Goal: Book appointment/travel/reservation

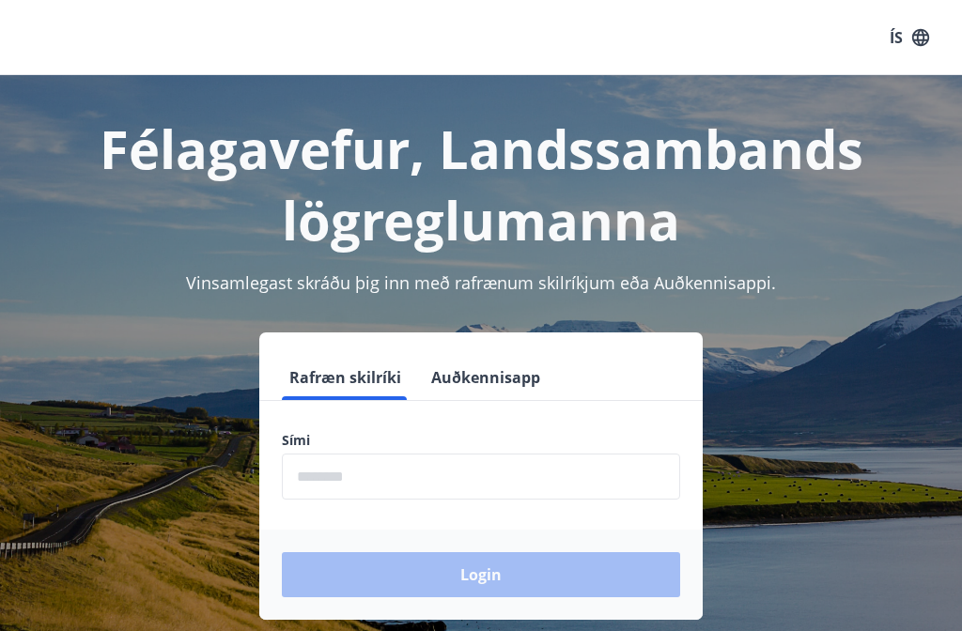
click at [370, 473] on input "phone" at bounding box center [481, 477] width 398 height 46
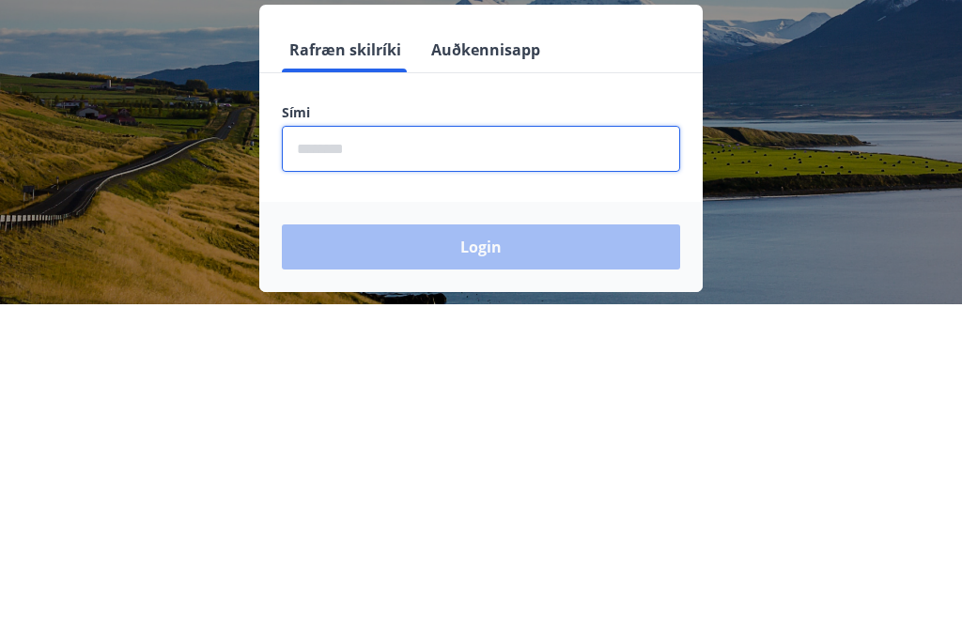
click at [334, 454] on input "phone" at bounding box center [481, 477] width 398 height 46
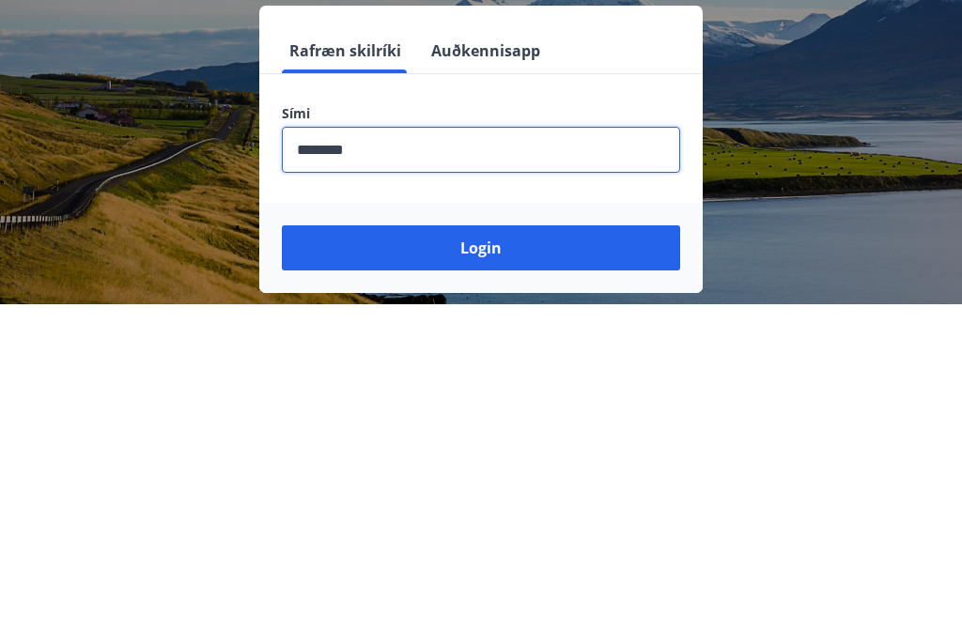
type input "********"
click at [503, 552] on button "Login" at bounding box center [481, 574] width 398 height 45
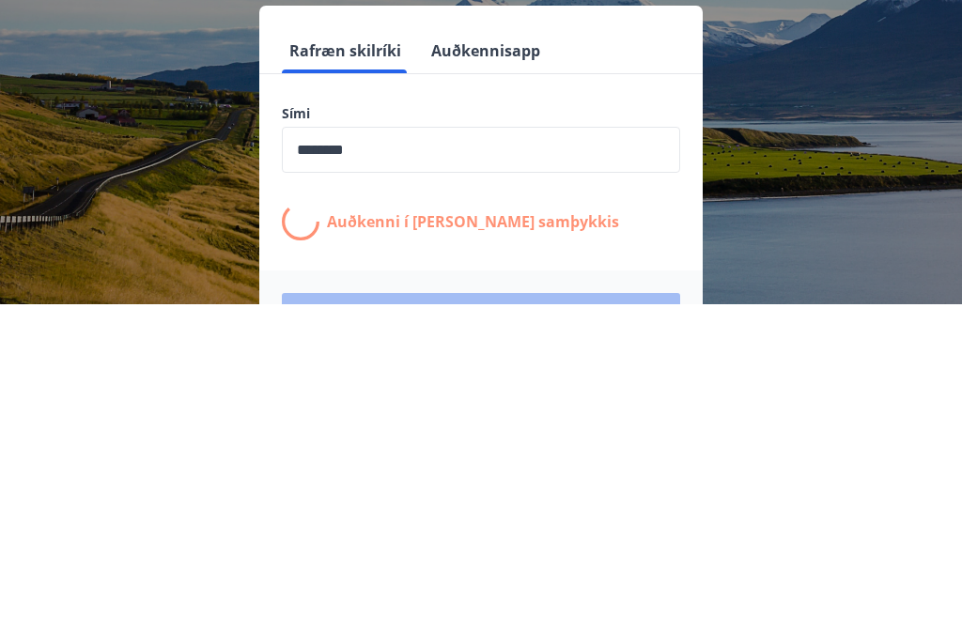
scroll to position [283, 0]
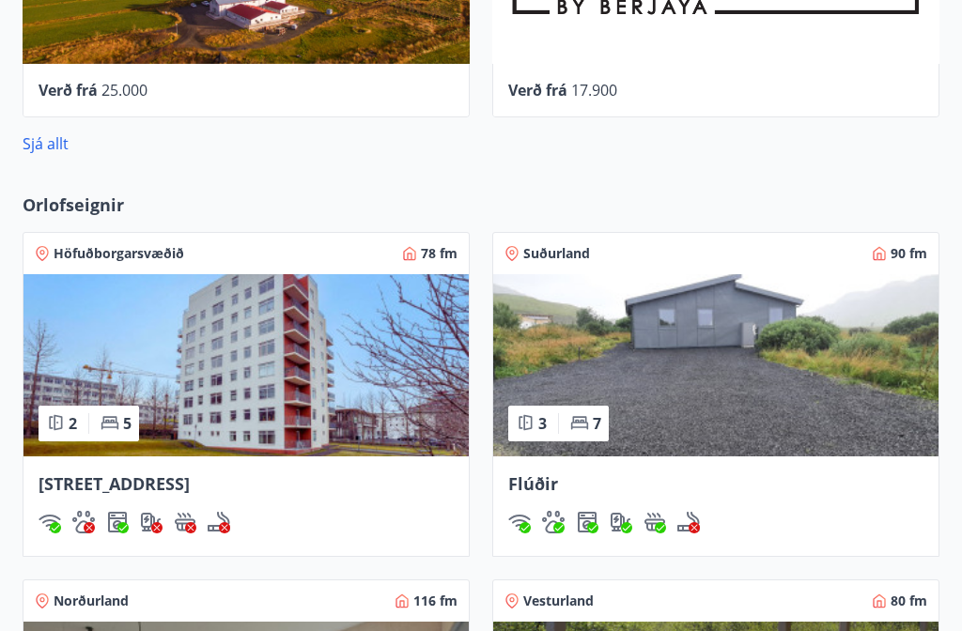
scroll to position [1238, 0]
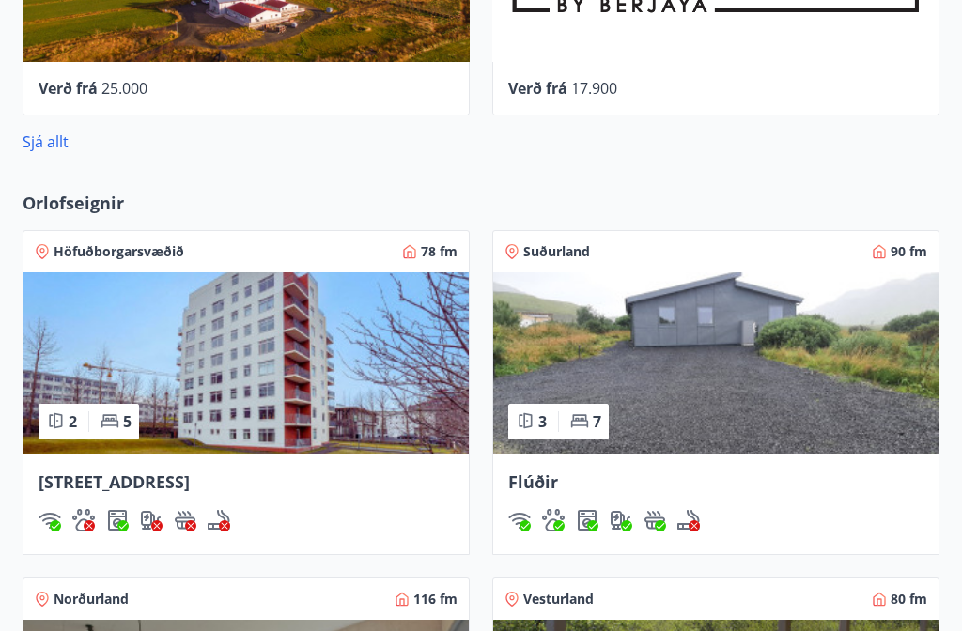
click at [148, 471] on span "Hátún 4, Reykjavík" at bounding box center [114, 482] width 151 height 23
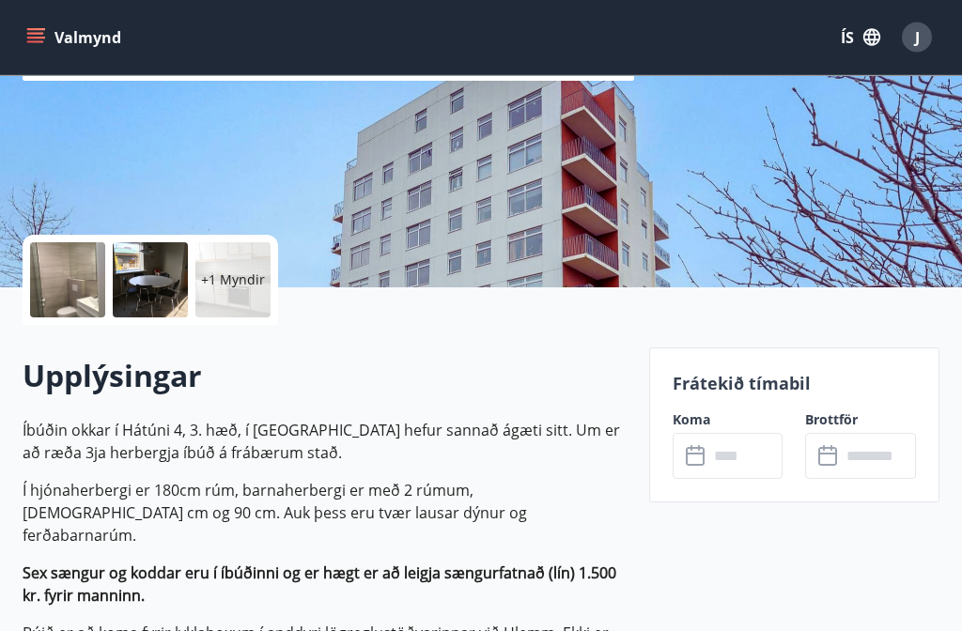
scroll to position [276, 0]
click at [748, 453] on input "text" at bounding box center [745, 456] width 75 height 46
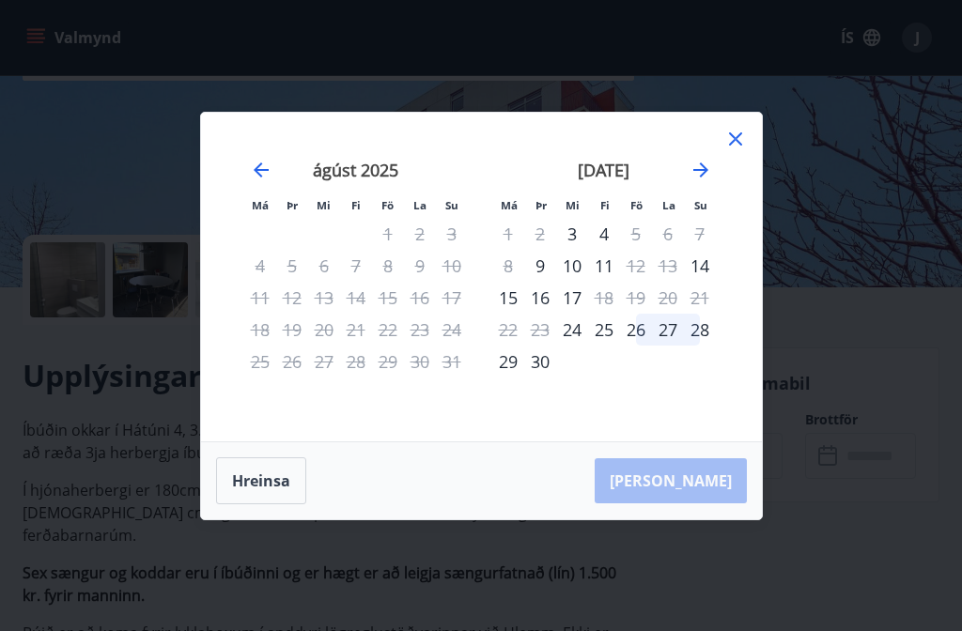
click at [707, 181] on icon "Move forward to switch to the next month." at bounding box center [701, 170] width 23 height 23
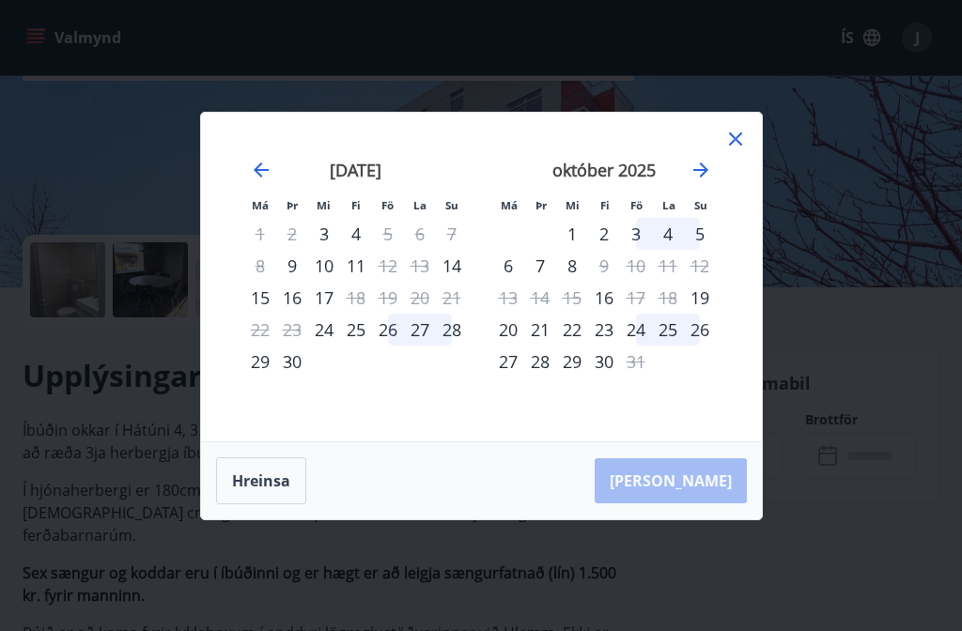
click at [704, 181] on icon "Move forward to switch to the next month." at bounding box center [701, 170] width 23 height 23
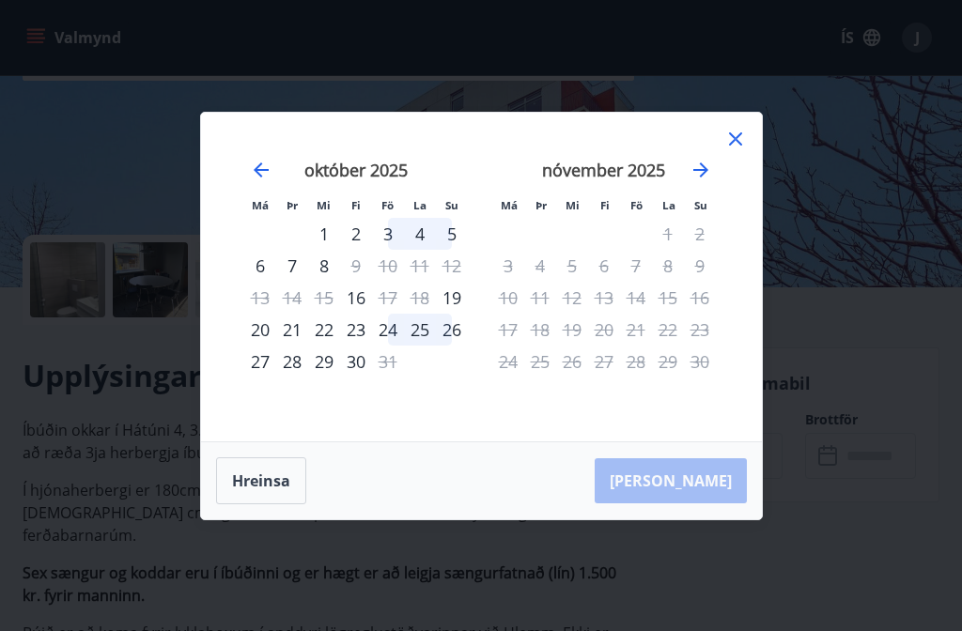
click at [705, 181] on icon "Move forward to switch to the next month." at bounding box center [701, 170] width 23 height 23
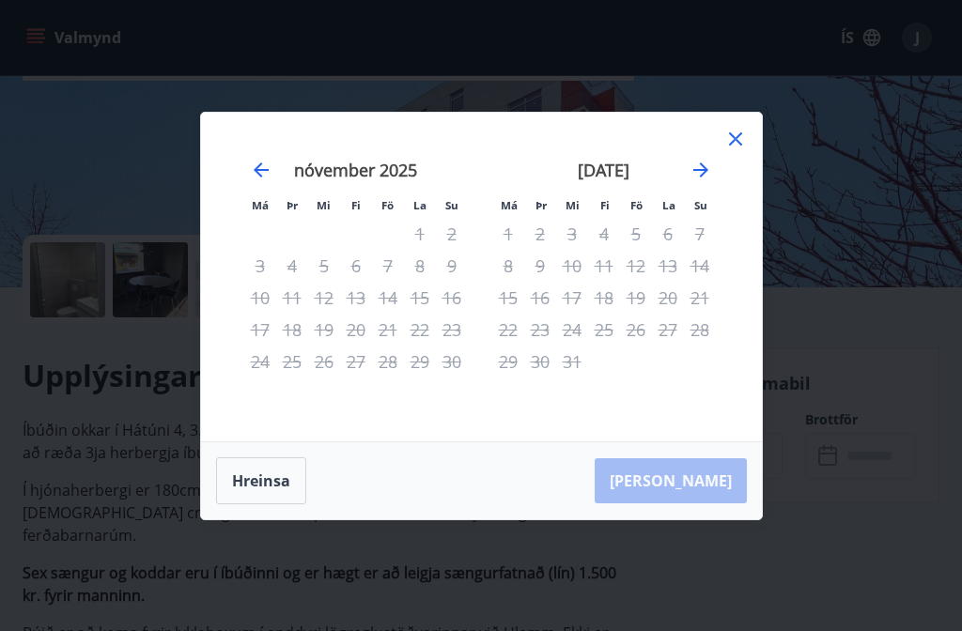
click at [256, 178] on icon "Move backward to switch to the previous month." at bounding box center [261, 170] width 15 height 15
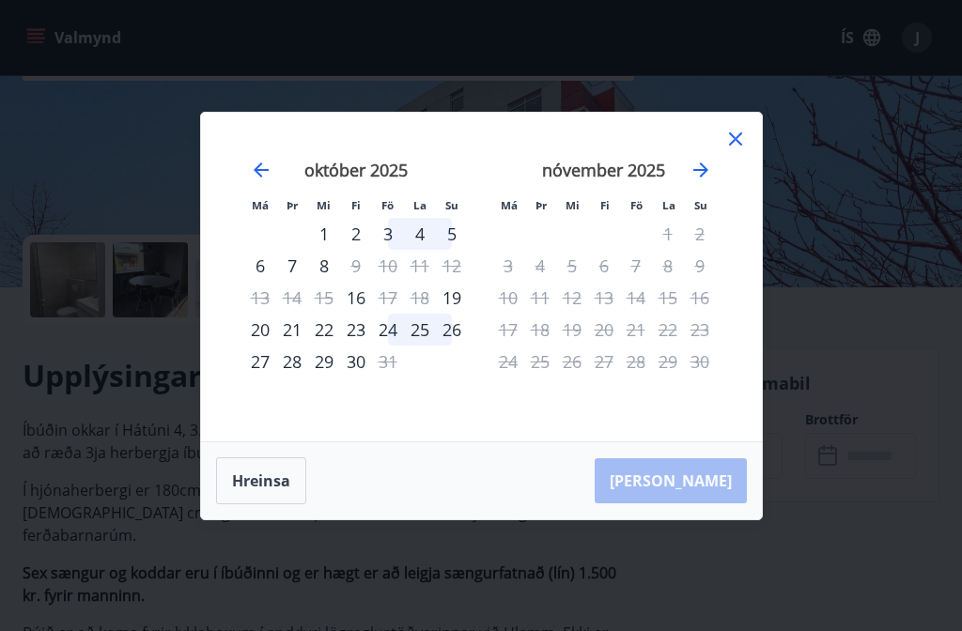
click at [744, 150] on icon at bounding box center [735, 139] width 23 height 23
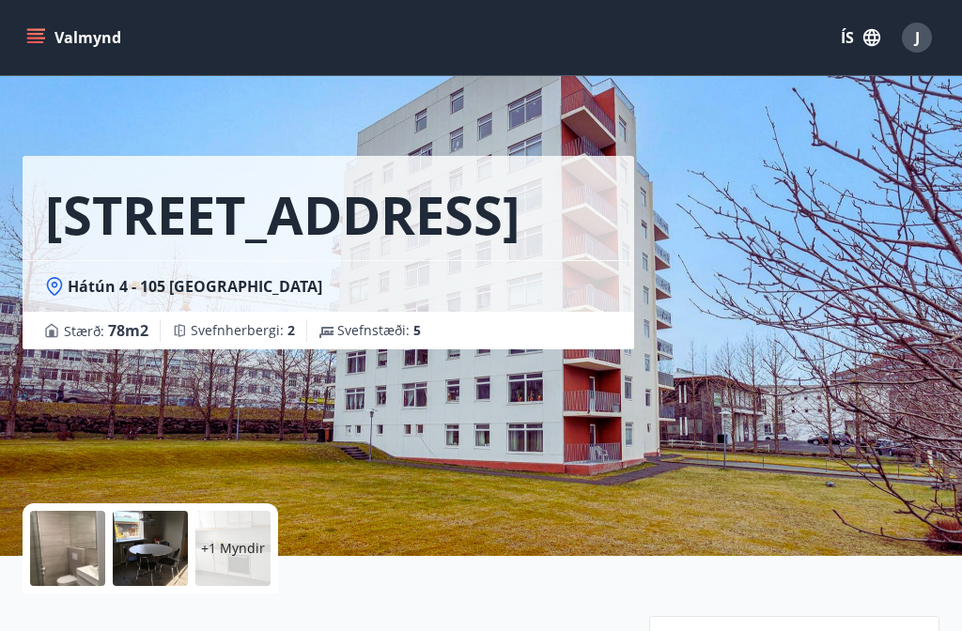
scroll to position [0, 0]
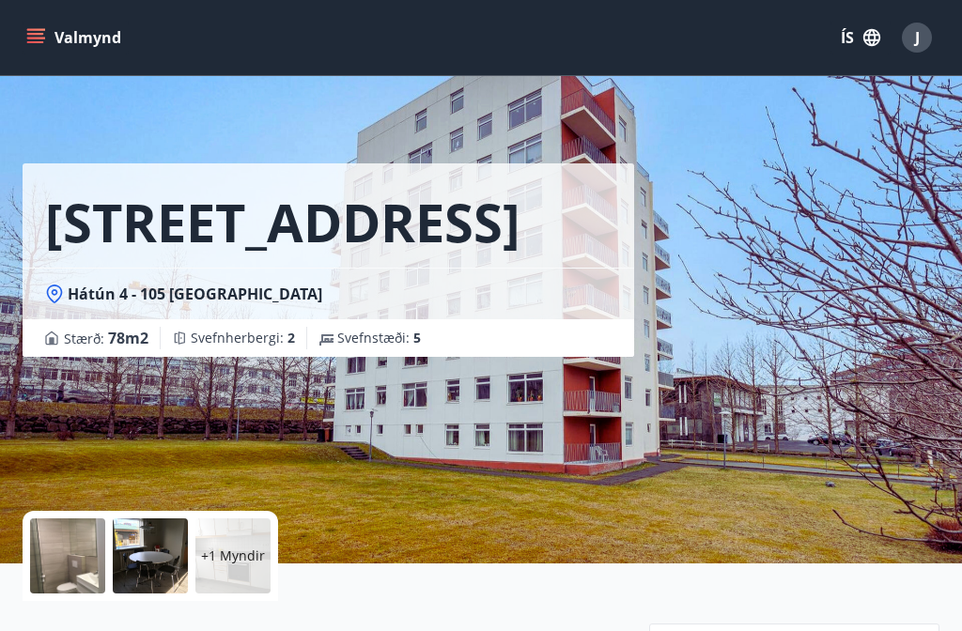
click at [30, 22] on button "Valmynd" at bounding box center [76, 38] width 106 height 34
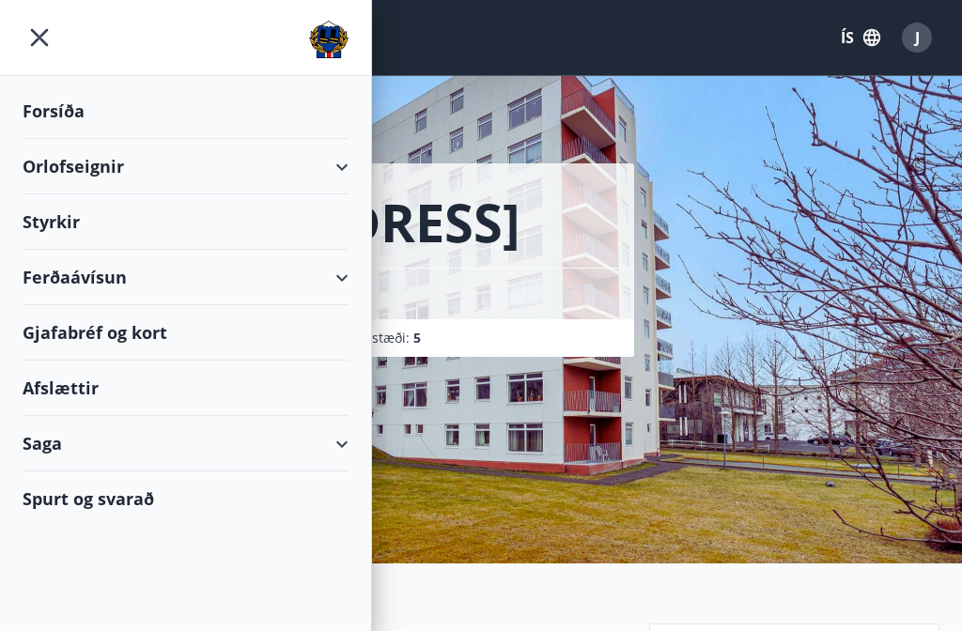
click at [141, 495] on div "Spurt og svarað" at bounding box center [186, 499] width 326 height 54
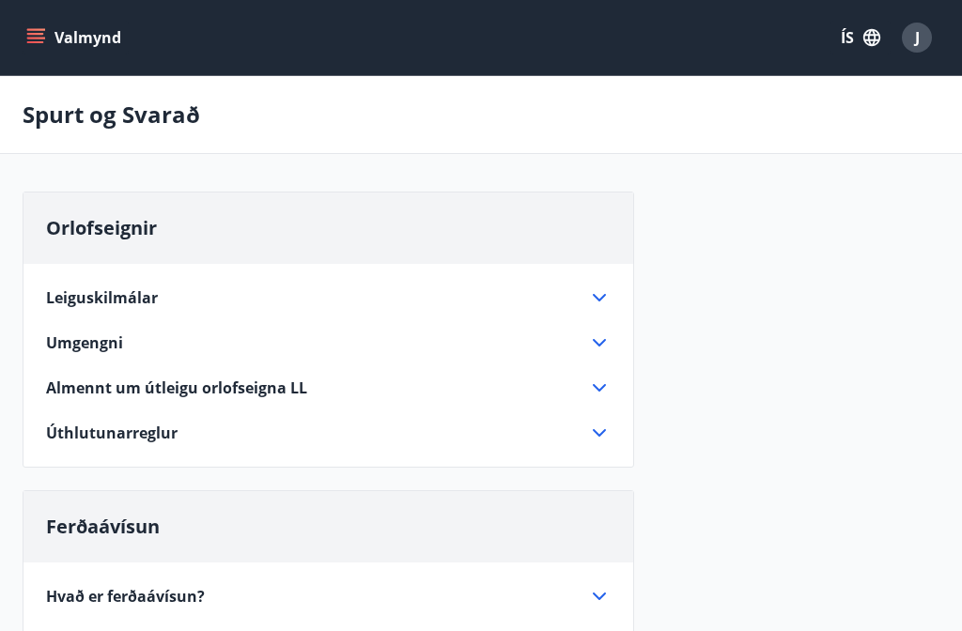
click at [609, 382] on icon at bounding box center [599, 388] width 23 height 23
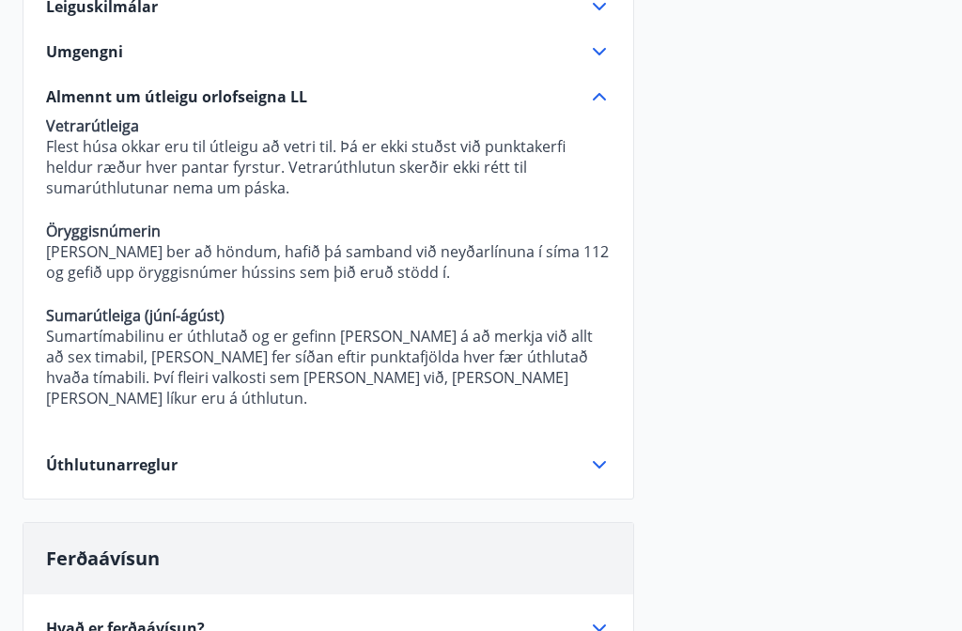
scroll to position [293, 0]
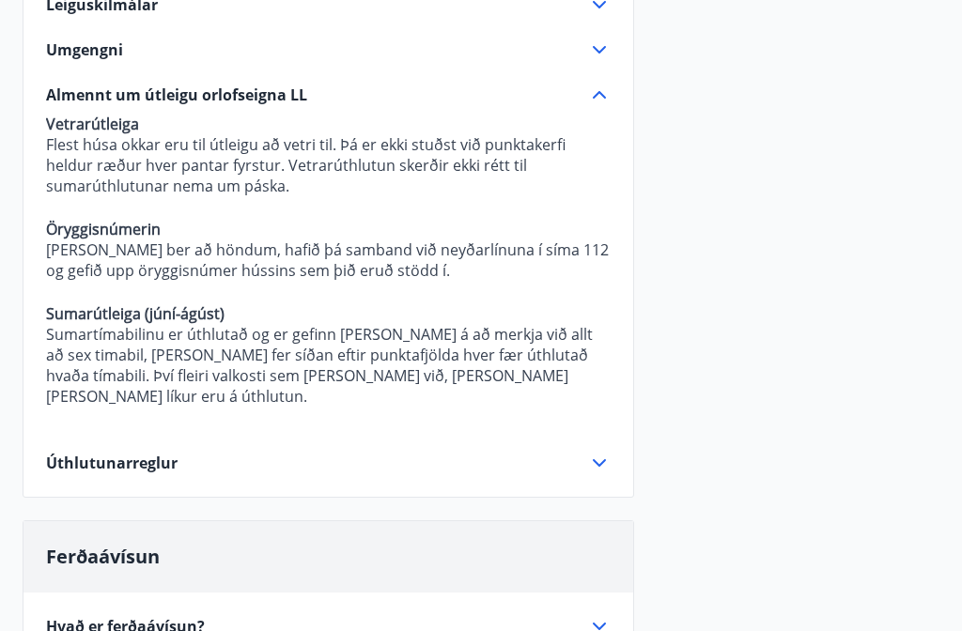
click at [603, 452] on icon at bounding box center [599, 463] width 23 height 23
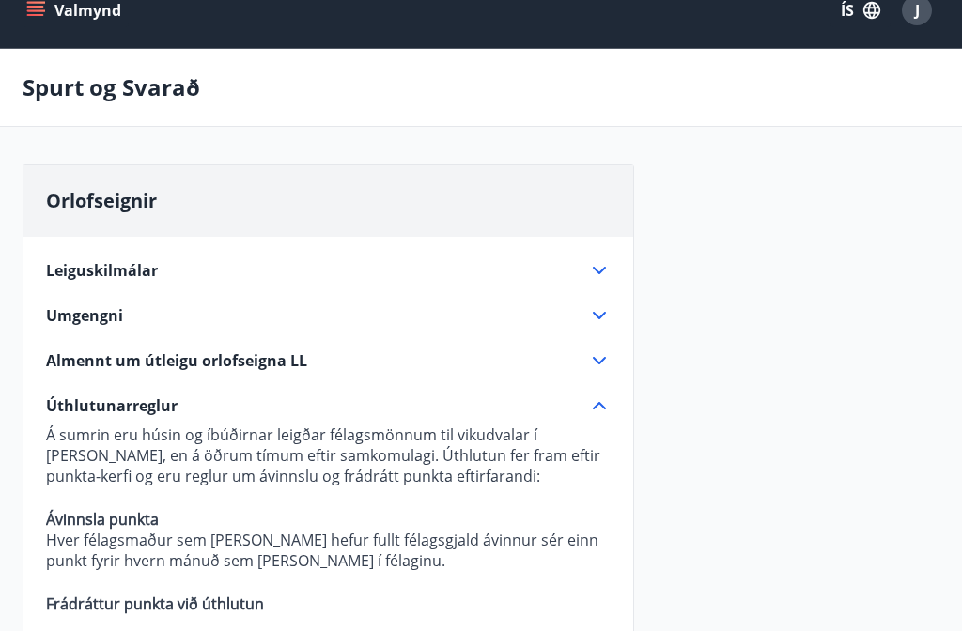
scroll to position [18, 0]
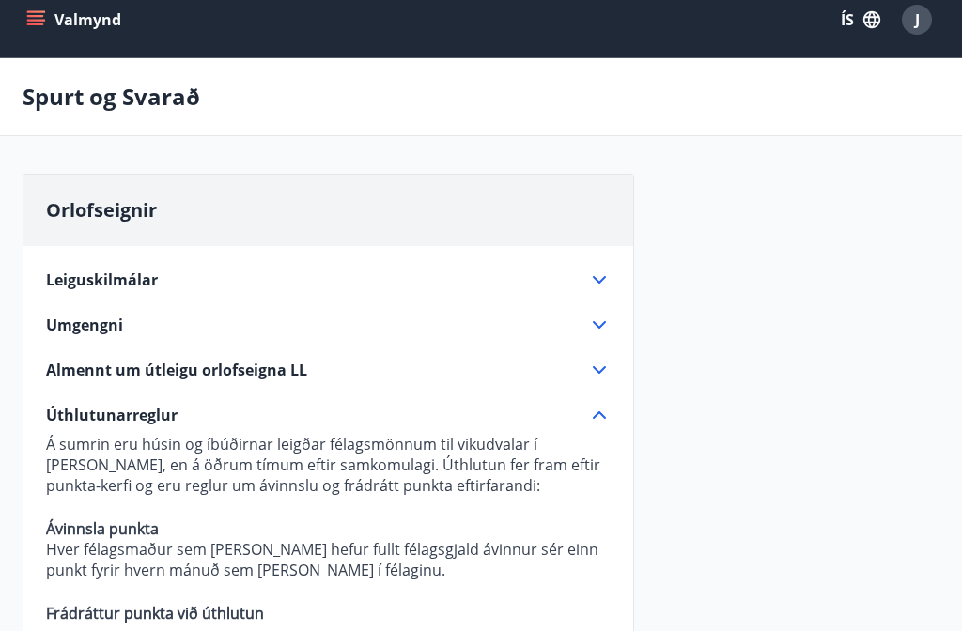
click at [603, 274] on icon at bounding box center [599, 280] width 23 height 23
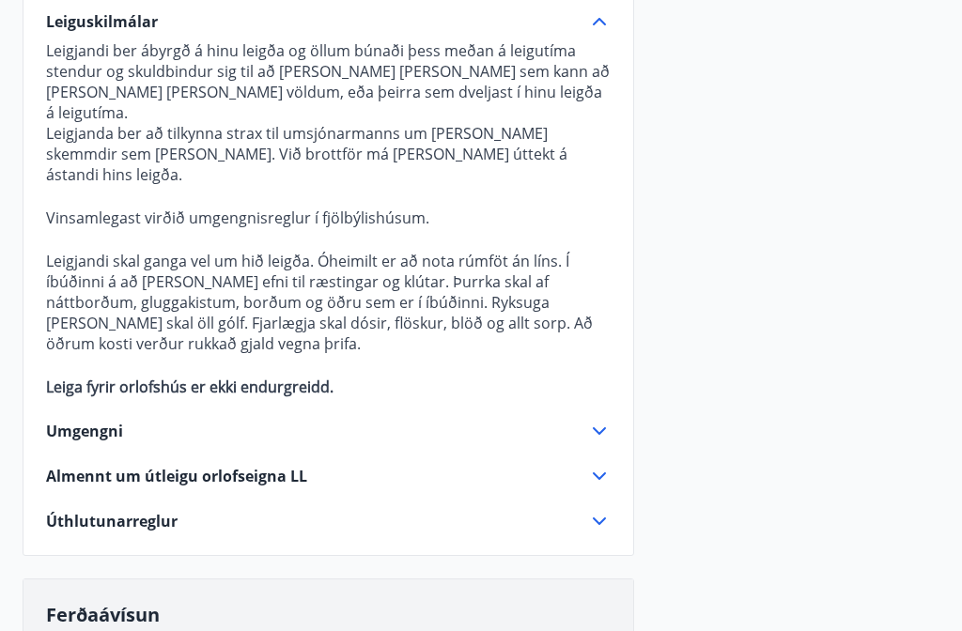
scroll to position [276, 0]
click at [601, 465] on icon at bounding box center [599, 476] width 23 height 23
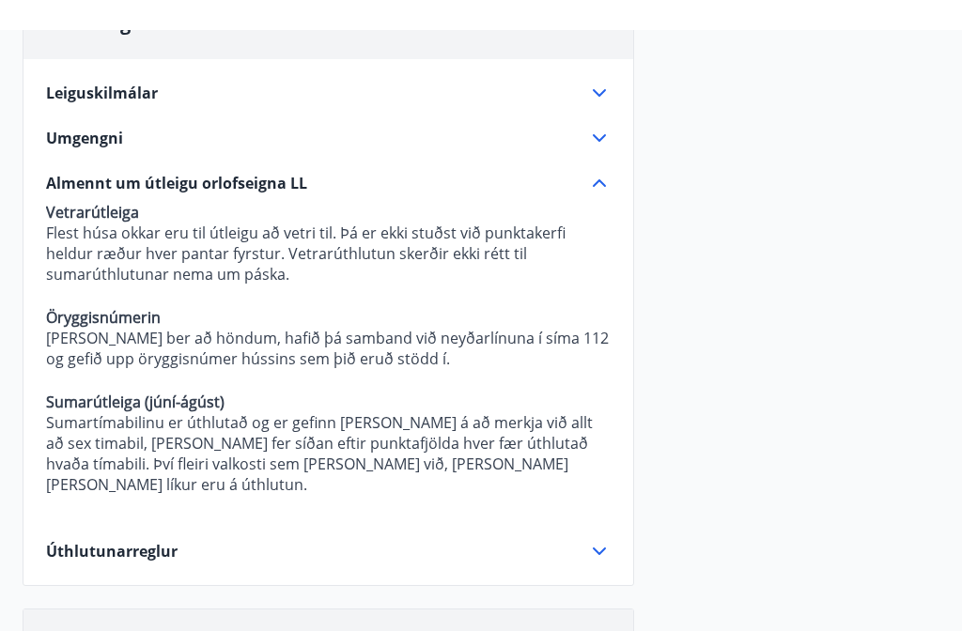
scroll to position [0, 0]
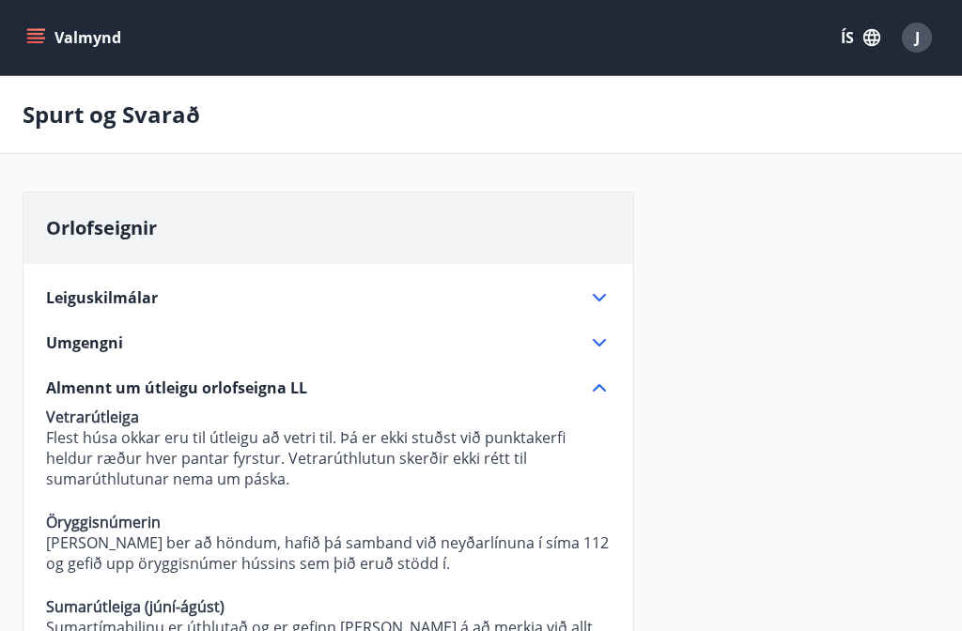
click at [36, 35] on icon "menu" at bounding box center [35, 34] width 17 height 2
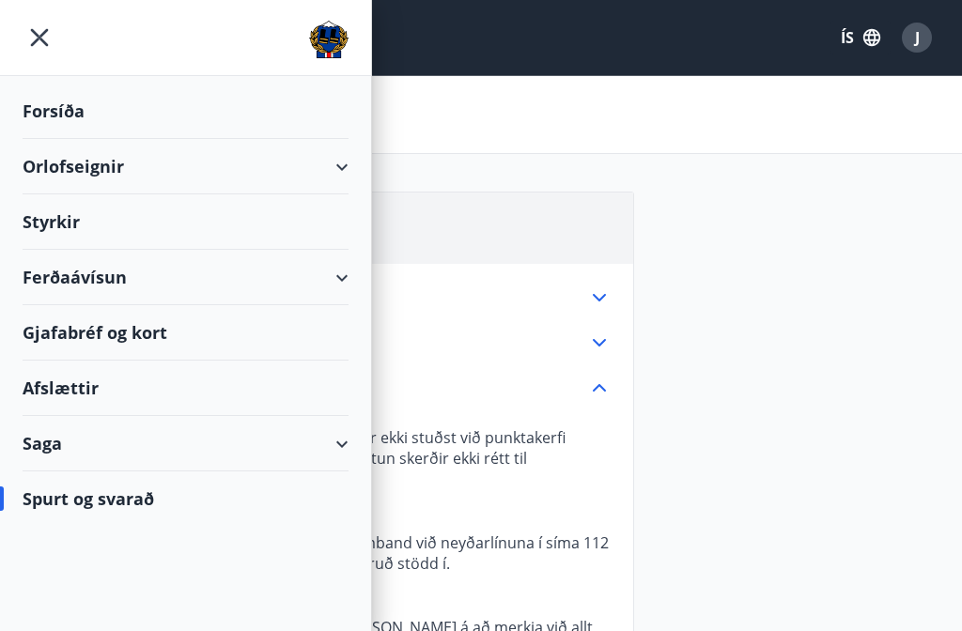
click at [341, 450] on div "Saga" at bounding box center [186, 443] width 326 height 55
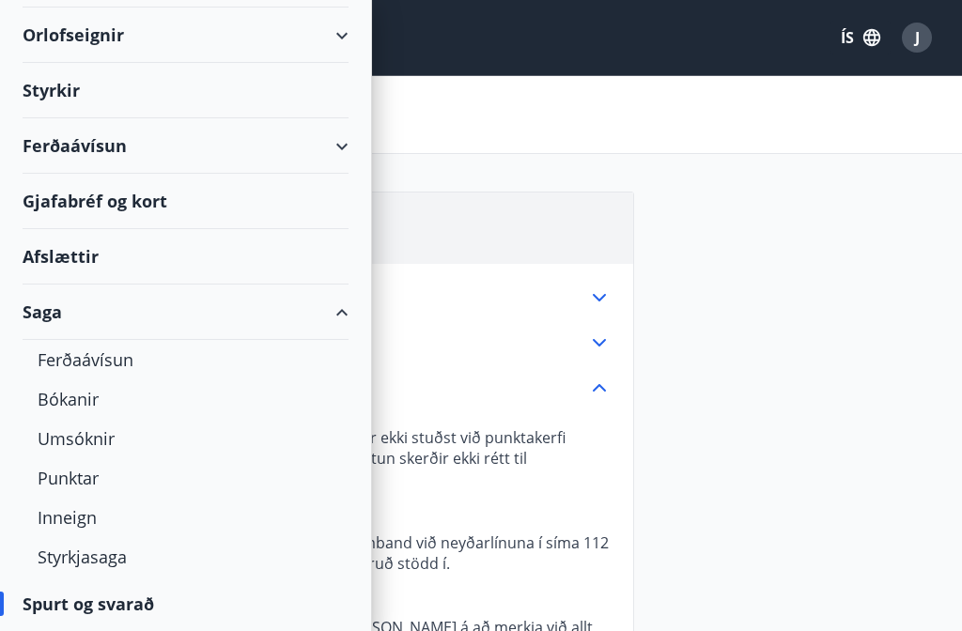
scroll to position [132, 0]
click at [87, 477] on div "Punktar" at bounding box center [186, 477] width 296 height 39
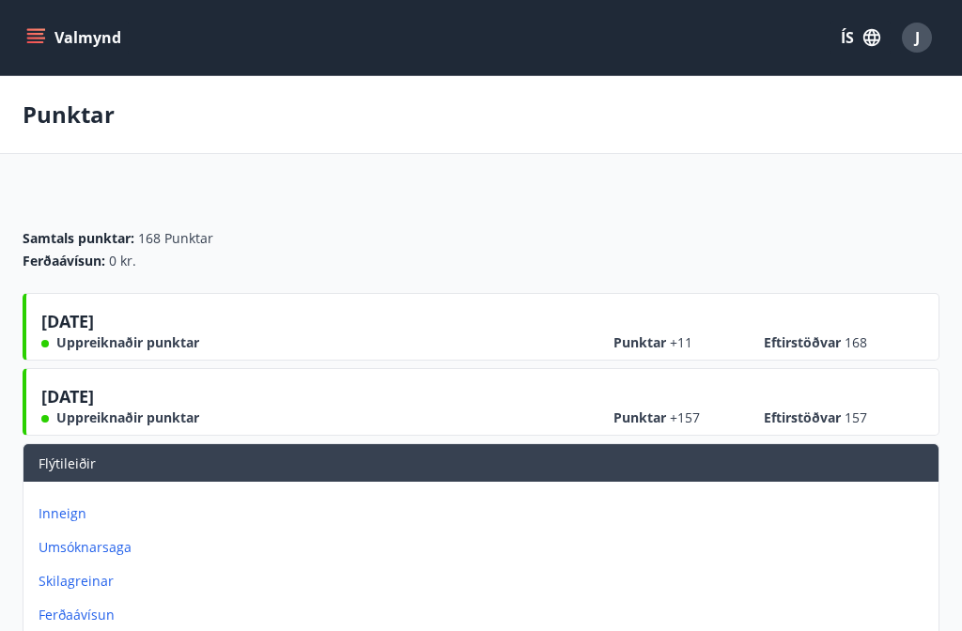
click at [520, 521] on p "Inneign" at bounding box center [485, 513] width 892 height 19
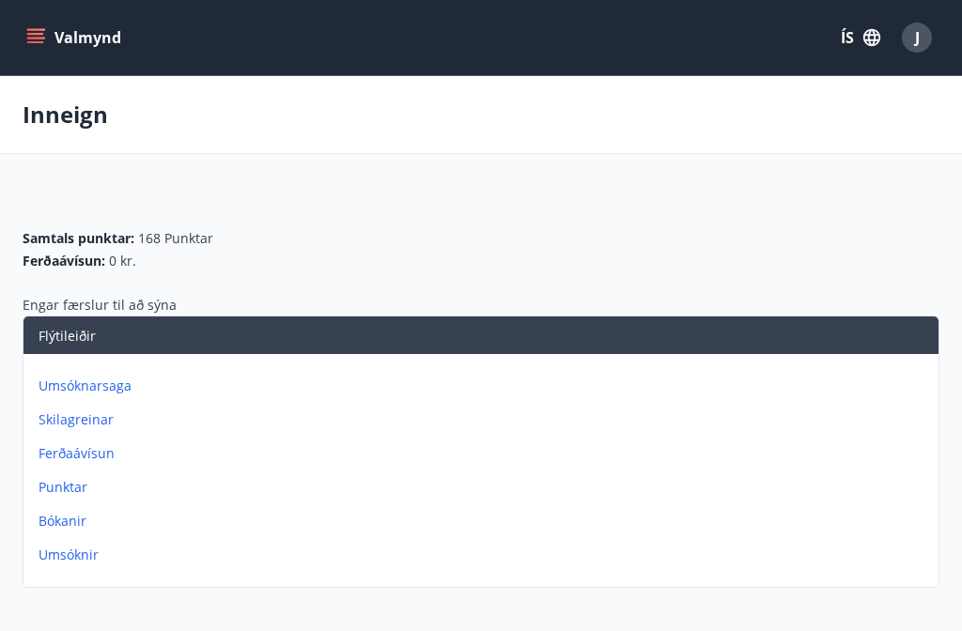
click at [38, 30] on icon "menu" at bounding box center [37, 30] width 21 height 2
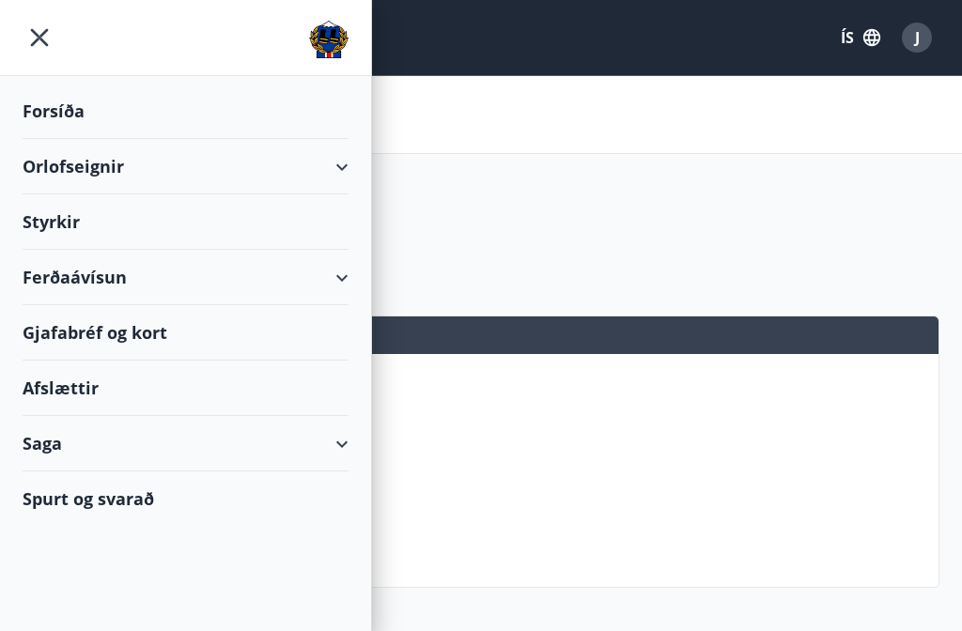
click at [339, 165] on div "Orlofseignir" at bounding box center [186, 166] width 326 height 55
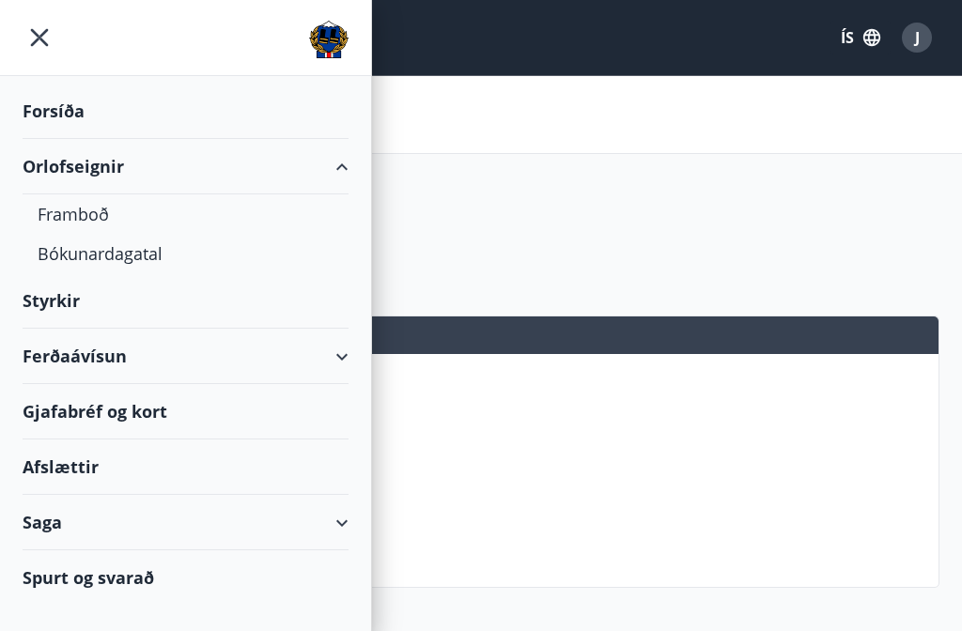
click at [116, 245] on div "Bókunardagatal" at bounding box center [186, 253] width 296 height 39
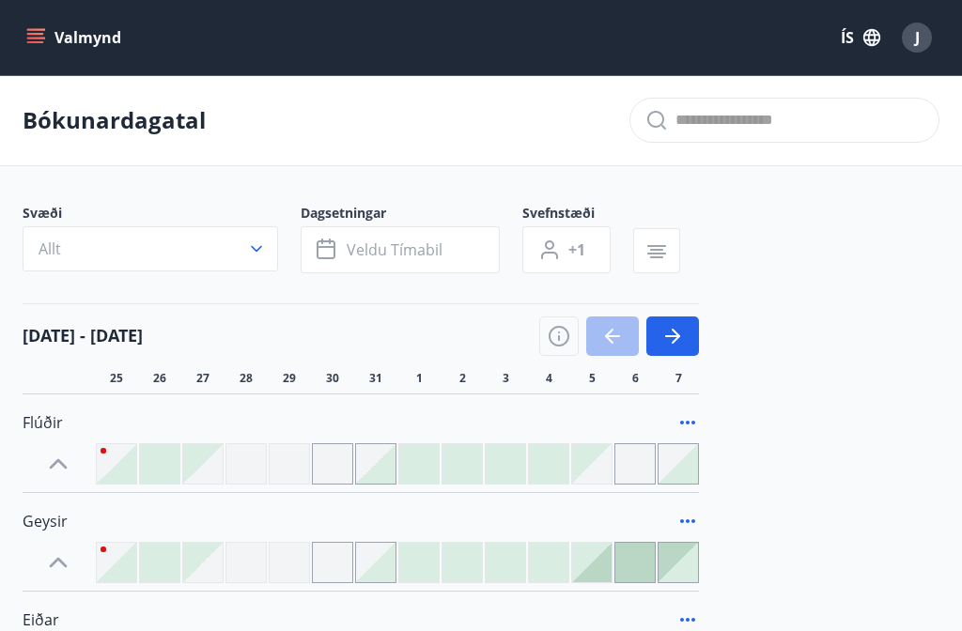
click at [565, 337] on icon "button" at bounding box center [559, 336] width 23 height 23
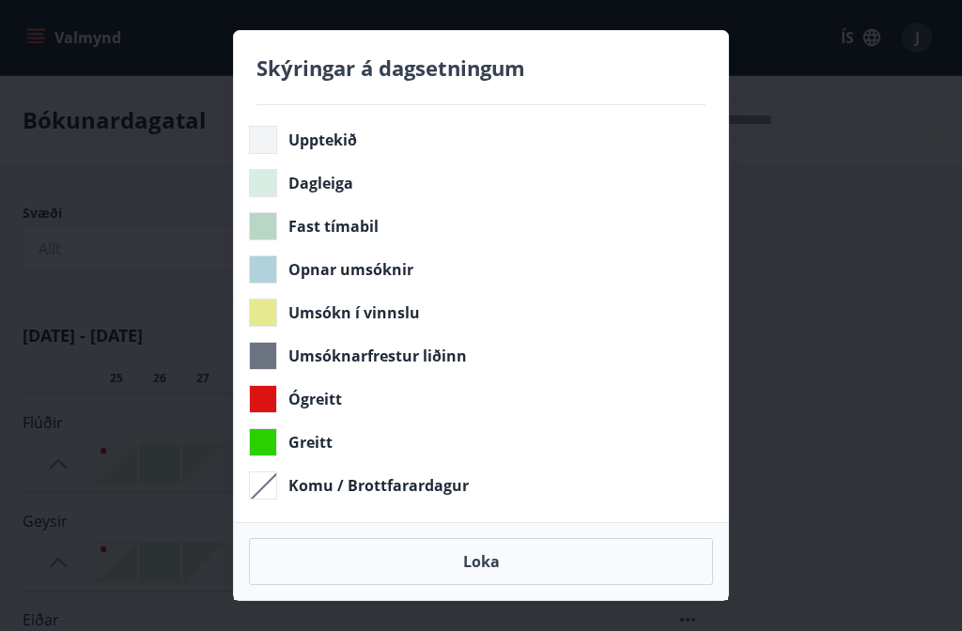
scroll to position [3, 0]
click at [499, 565] on button "Loka" at bounding box center [481, 561] width 464 height 47
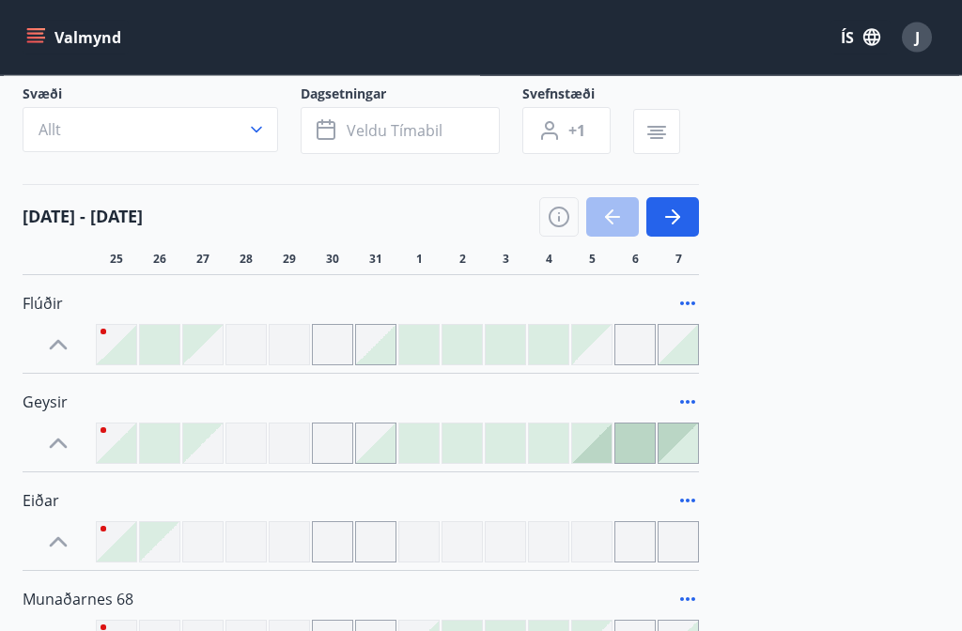
scroll to position [0, 0]
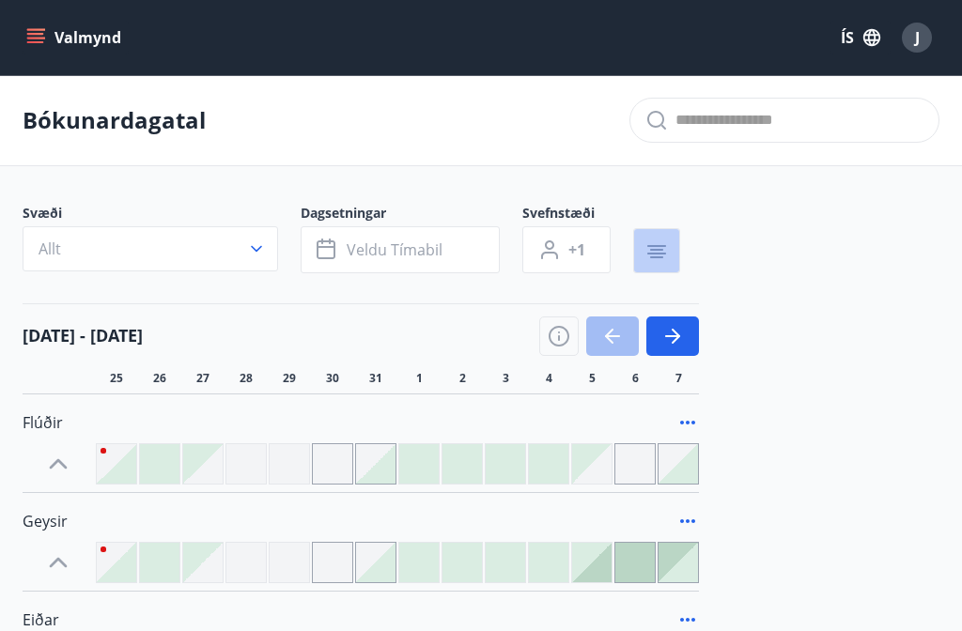
click at [658, 240] on icon "button" at bounding box center [656, 251] width 23 height 23
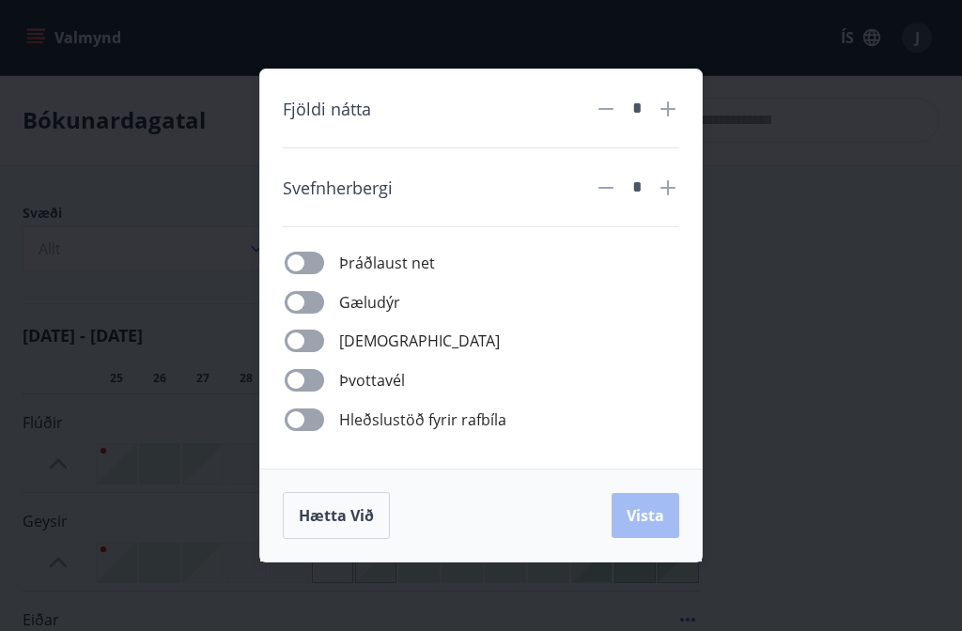
click at [348, 507] on span "Hætta við" at bounding box center [336, 515] width 75 height 21
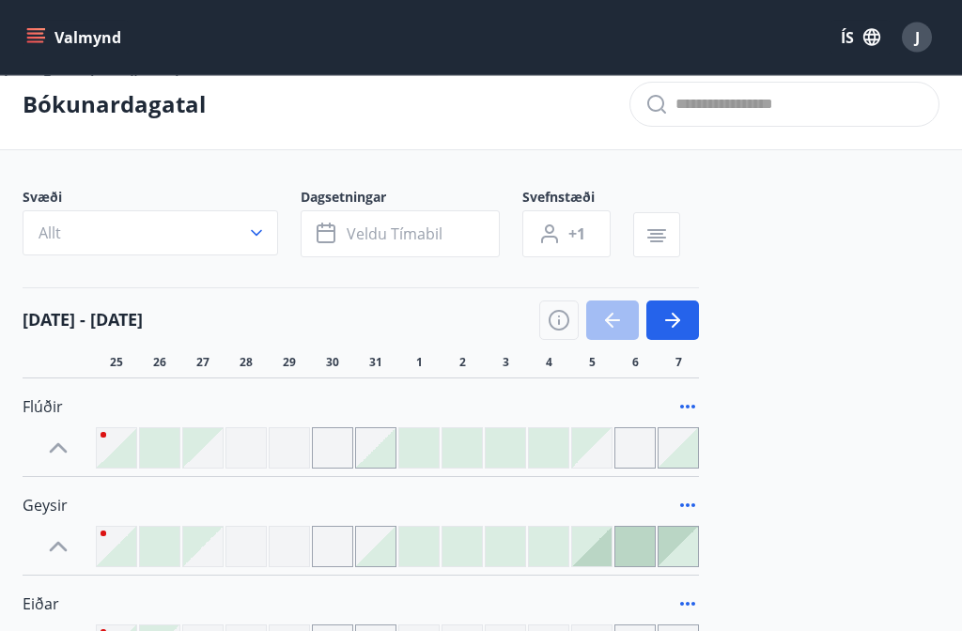
scroll to position [43, 0]
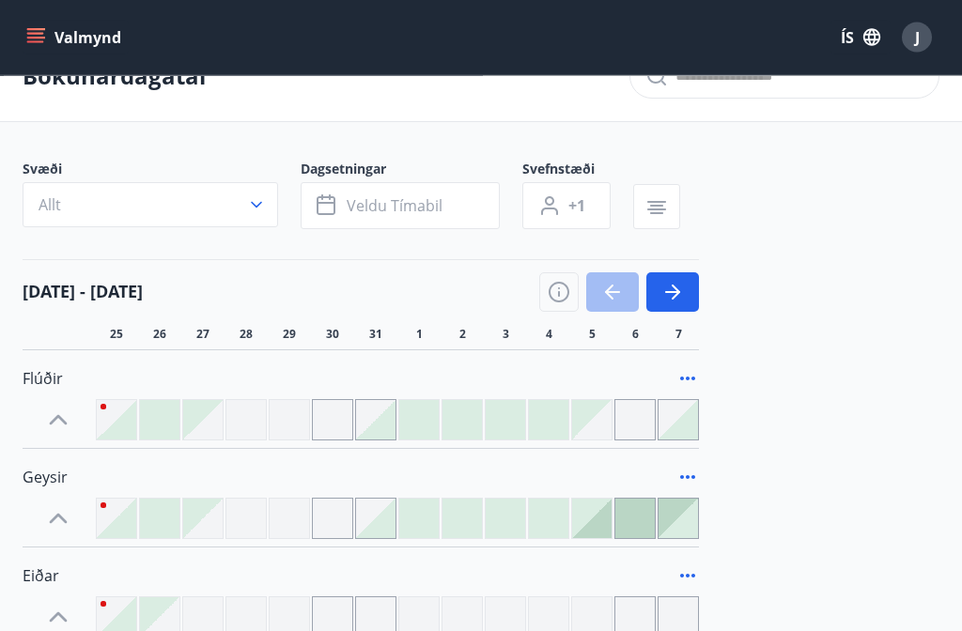
click at [685, 290] on button "button" at bounding box center [672, 292] width 53 height 39
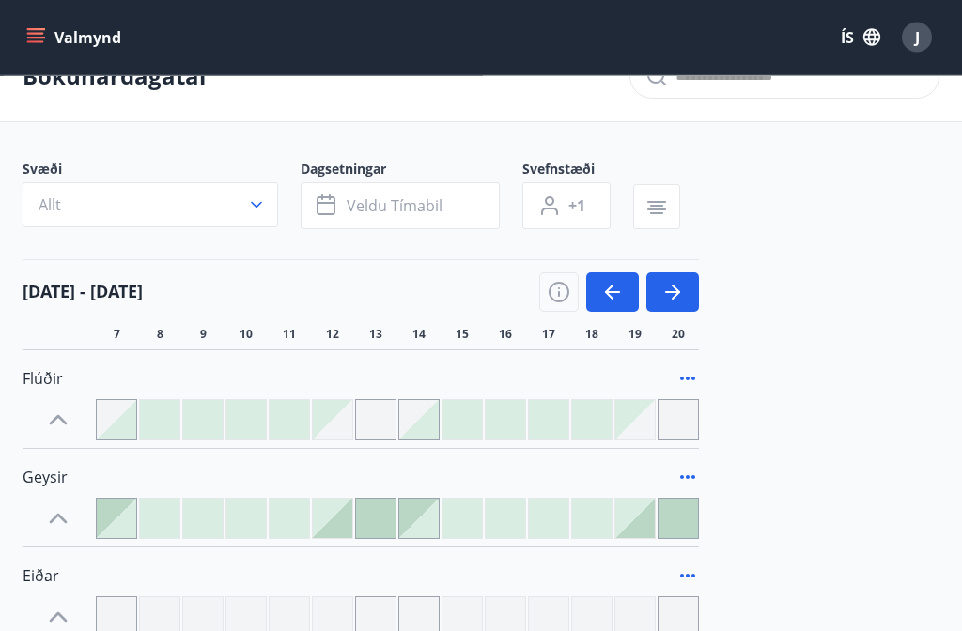
scroll to position [44, 0]
click at [675, 291] on icon "button" at bounding box center [672, 292] width 15 height 2
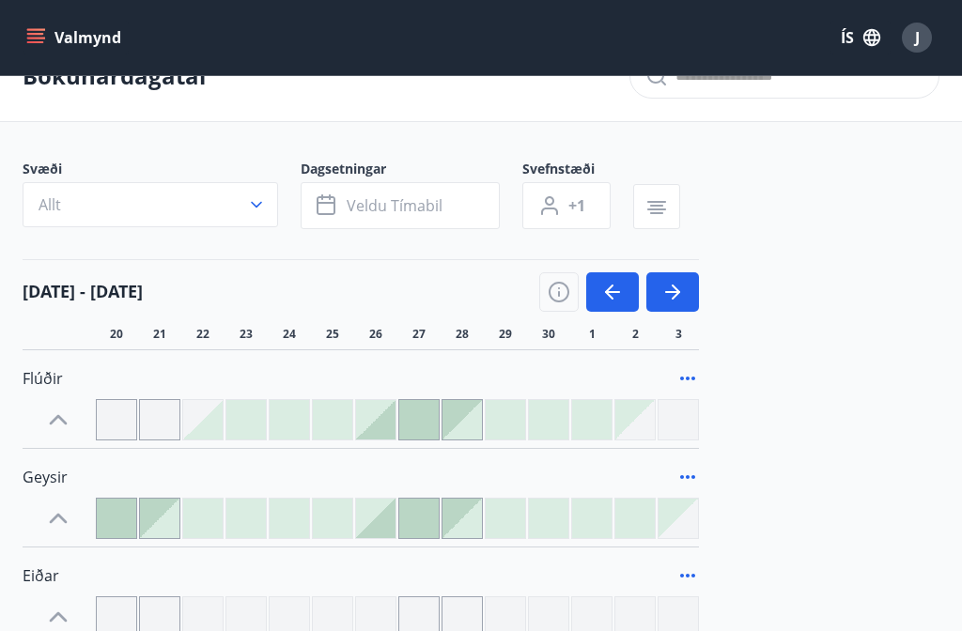
click at [663, 286] on icon "button" at bounding box center [672, 292] width 23 height 23
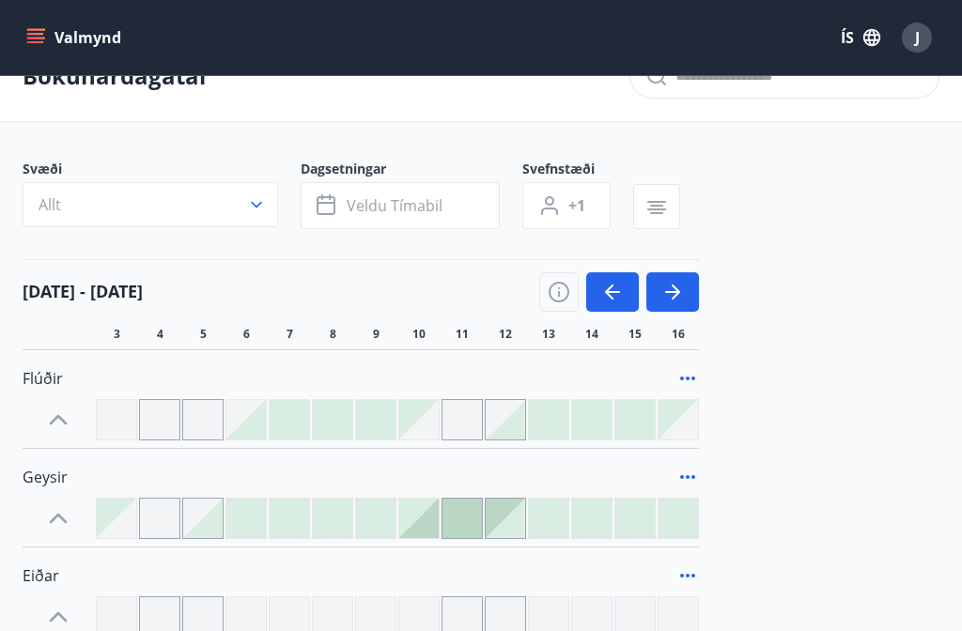
click at [675, 289] on icon "button" at bounding box center [676, 292] width 8 height 15
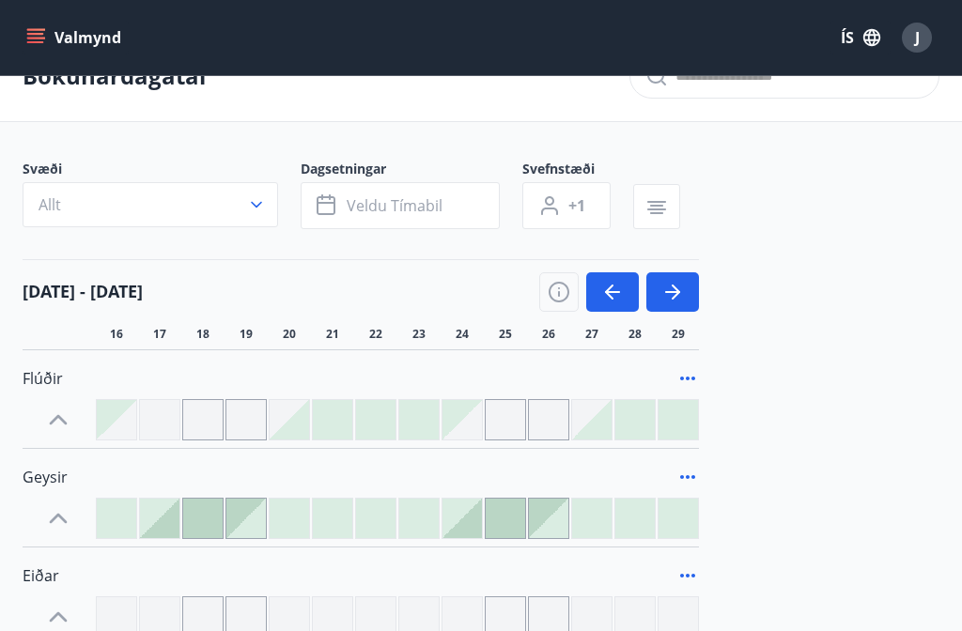
click at [673, 287] on icon "button" at bounding box center [676, 292] width 8 height 15
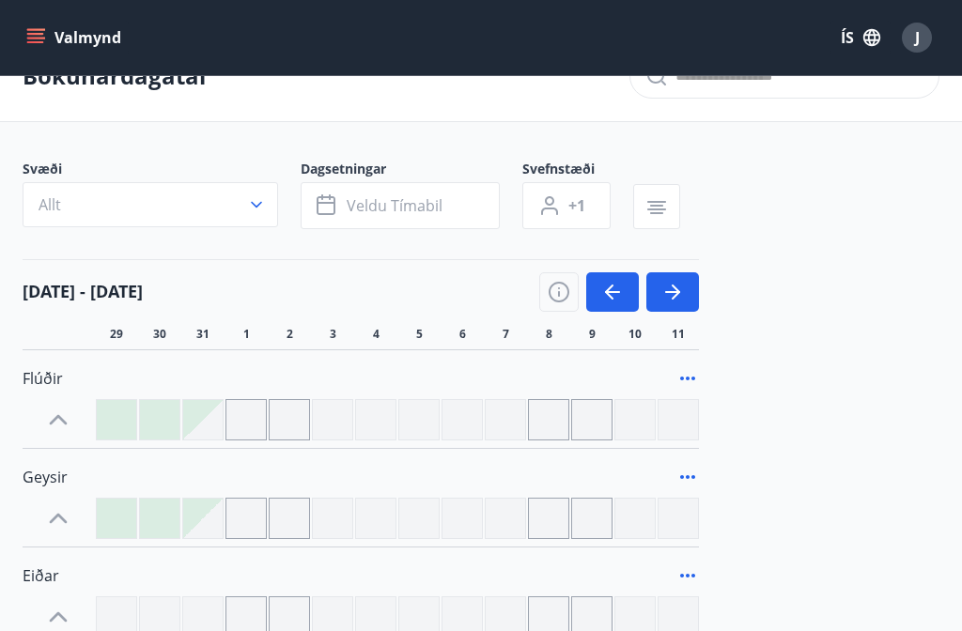
click at [691, 373] on icon at bounding box center [687, 378] width 23 height 23
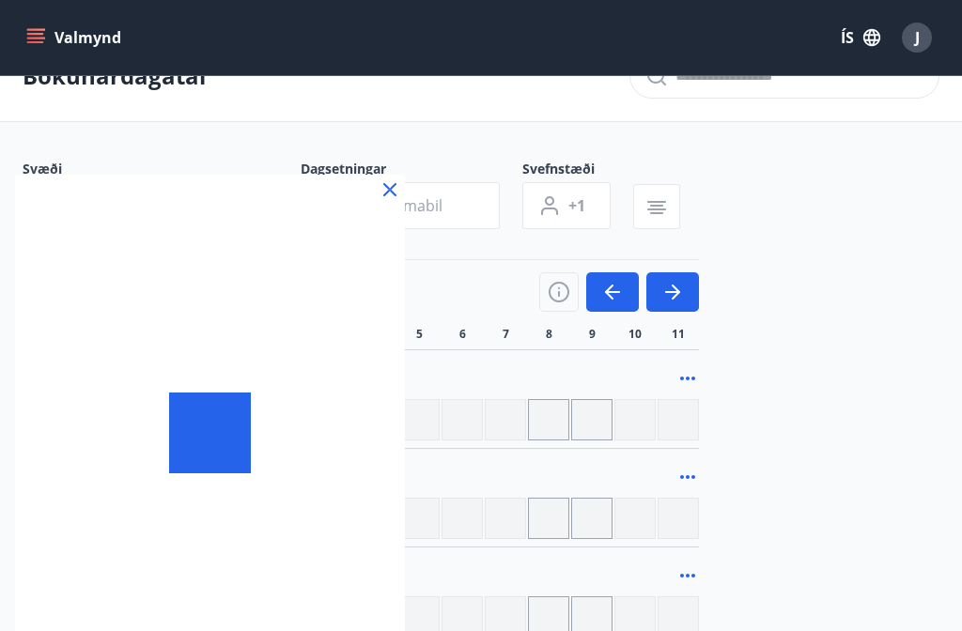
click at [691, 376] on div at bounding box center [481, 315] width 962 height 631
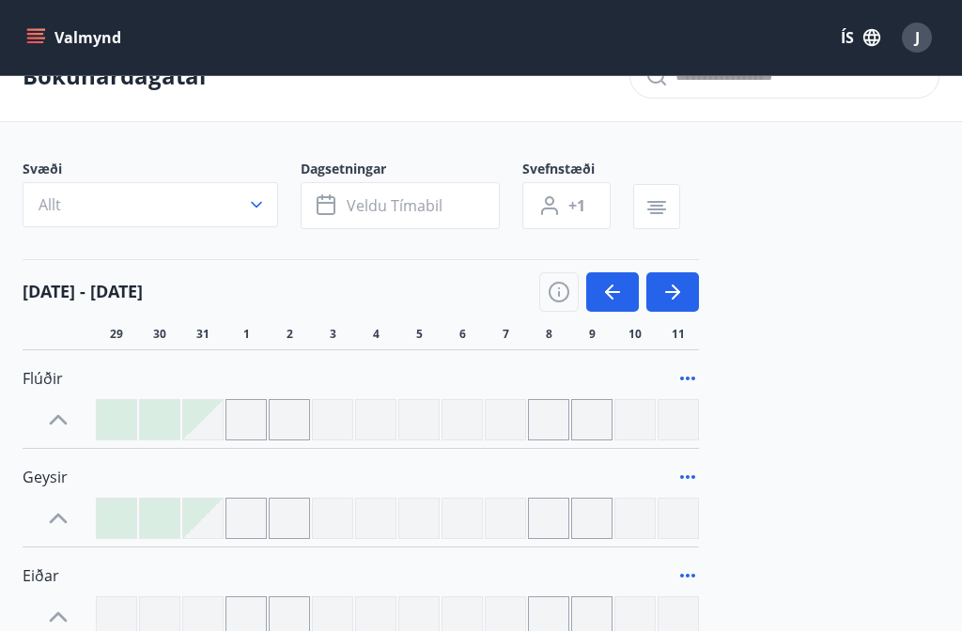
click at [688, 377] on icon at bounding box center [687, 379] width 15 height 4
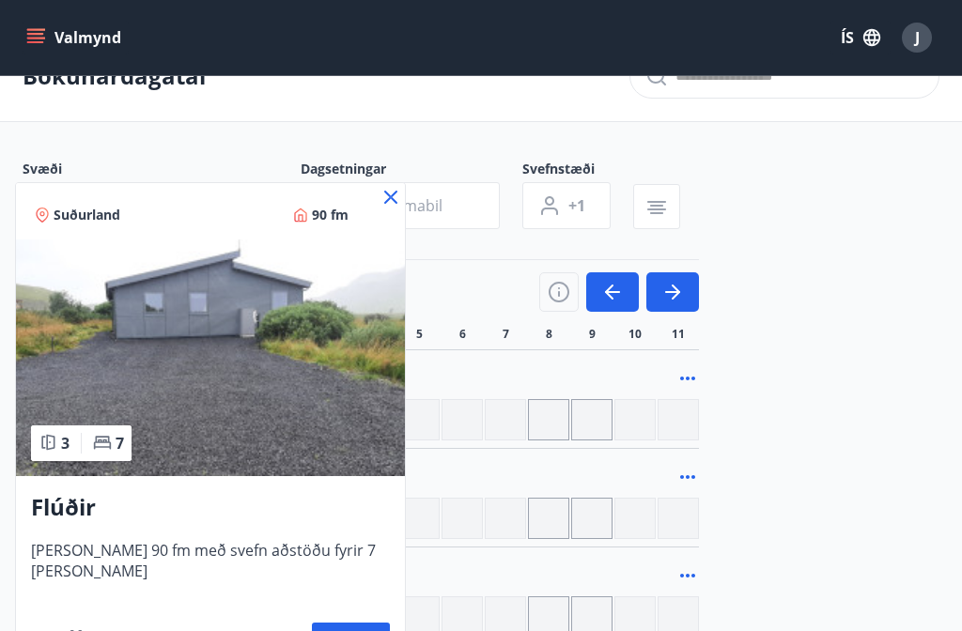
click at [369, 181] on div at bounding box center [481, 315] width 962 height 631
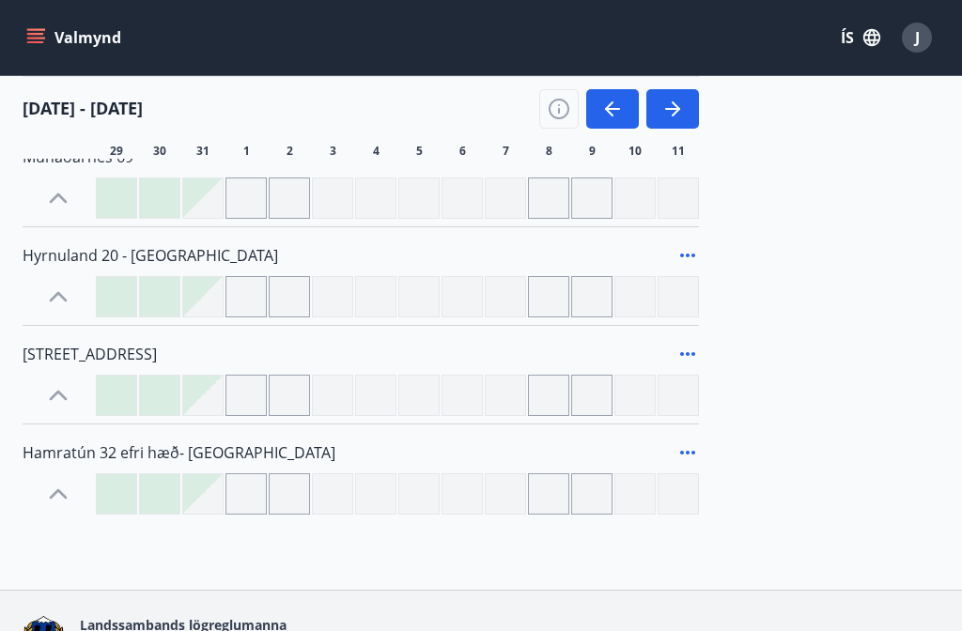
scroll to position [667, 0]
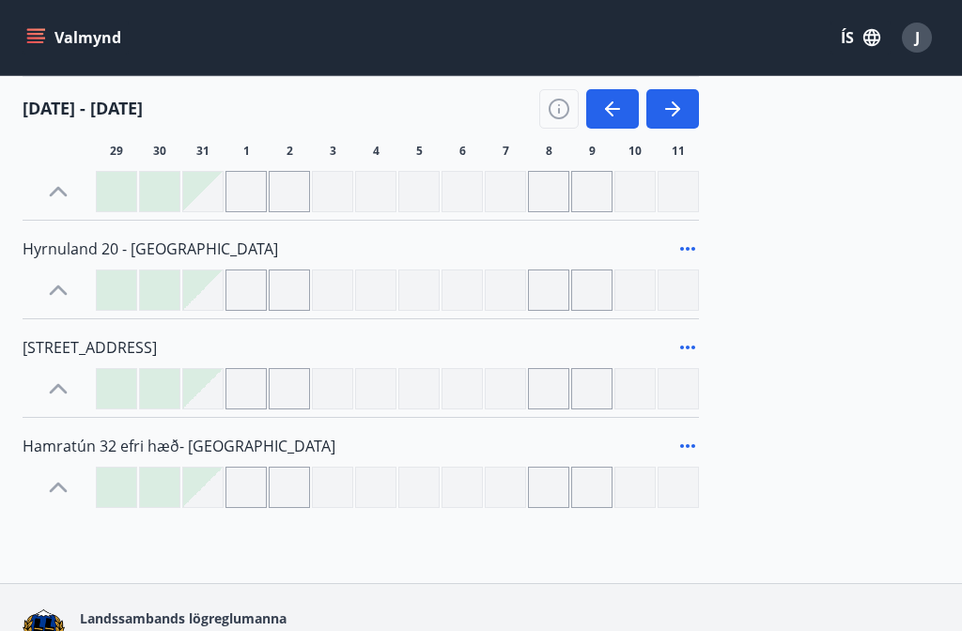
click at [559, 104] on icon "button" at bounding box center [559, 105] width 2 height 2
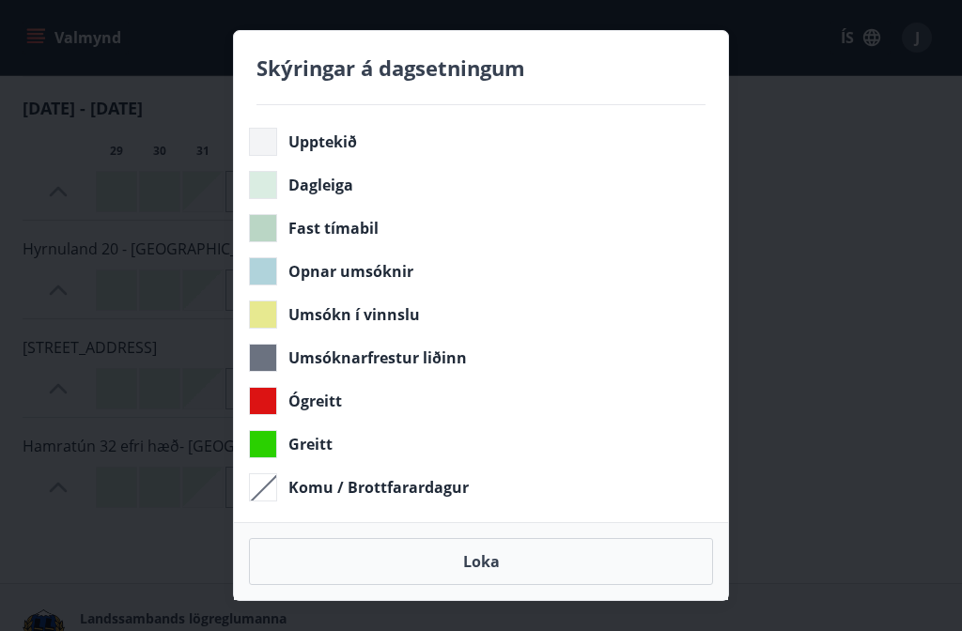
click at [496, 585] on button "Loka" at bounding box center [481, 561] width 464 height 47
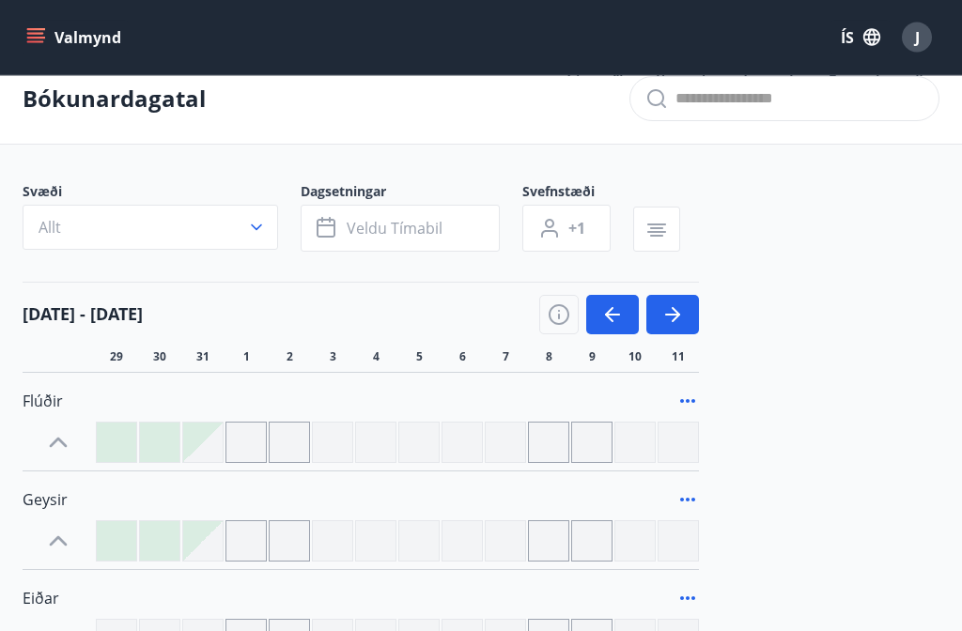
scroll to position [0, 0]
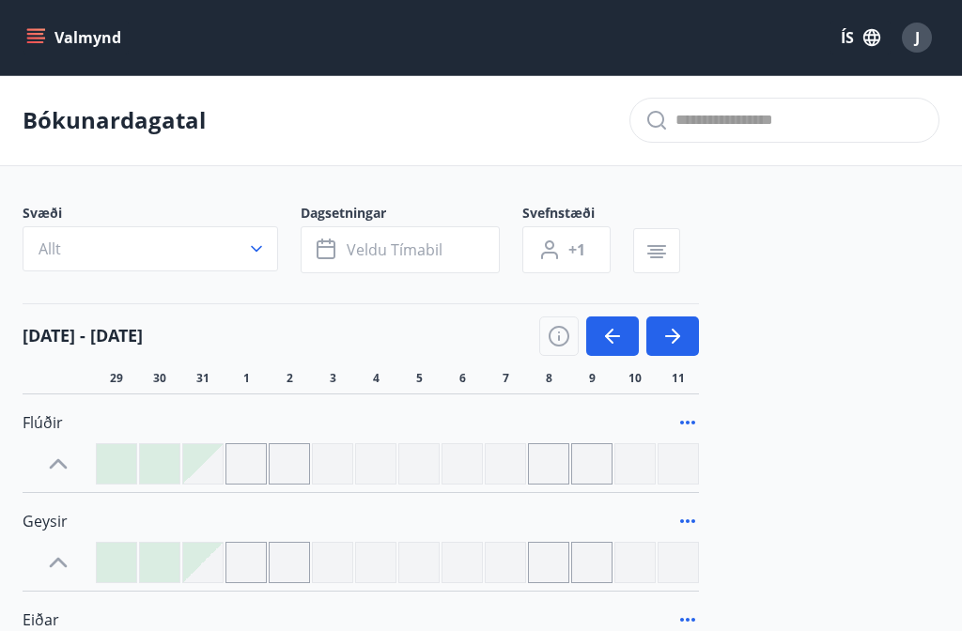
click at [37, 28] on icon "menu" at bounding box center [35, 37] width 19 height 19
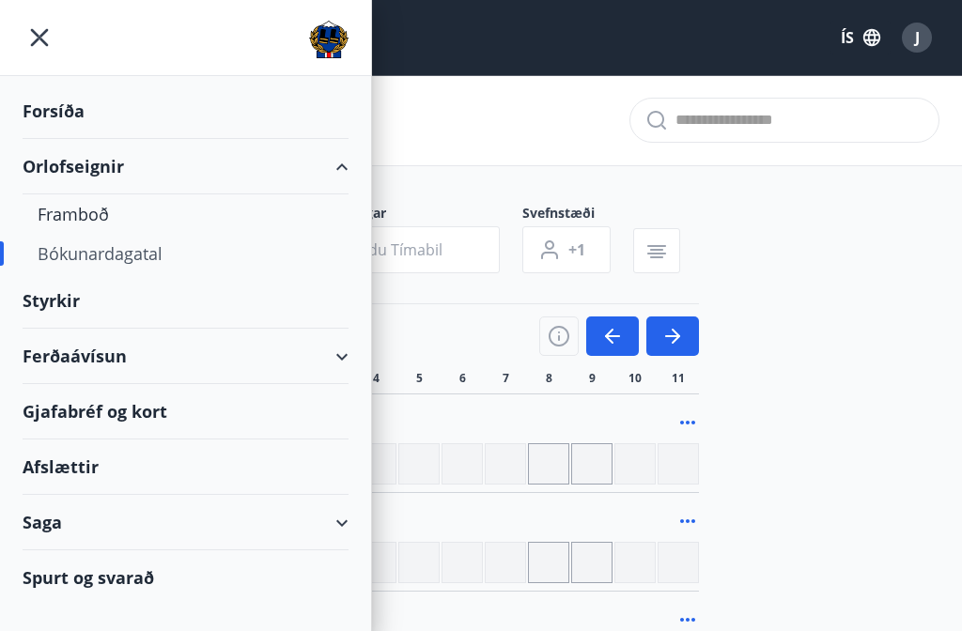
click at [95, 218] on div "Framboð" at bounding box center [186, 213] width 296 height 39
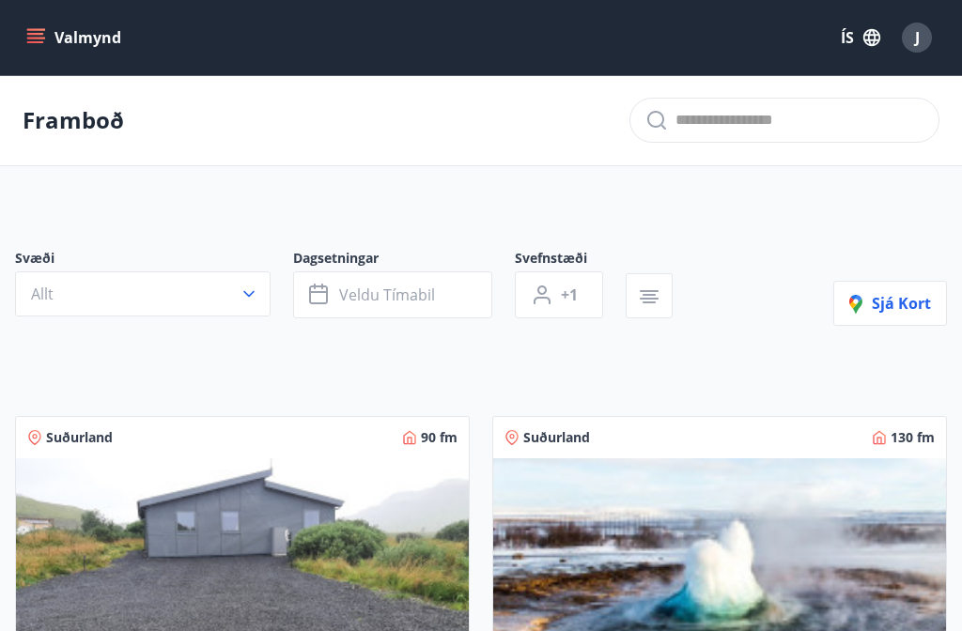
click at [33, 36] on icon "menu" at bounding box center [35, 37] width 19 height 19
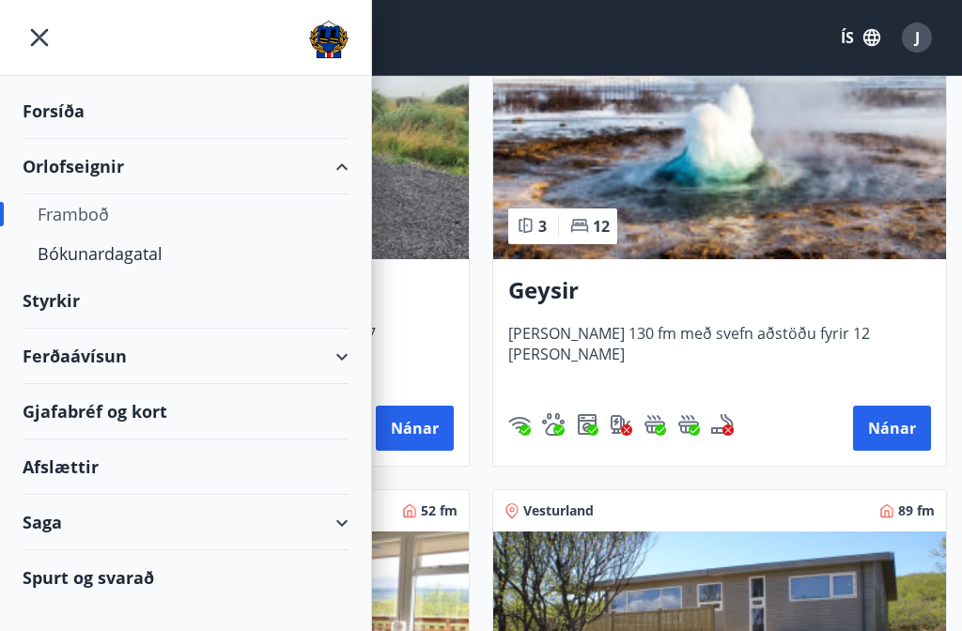
click at [117, 576] on div "Spurt og svarað" at bounding box center [186, 578] width 326 height 54
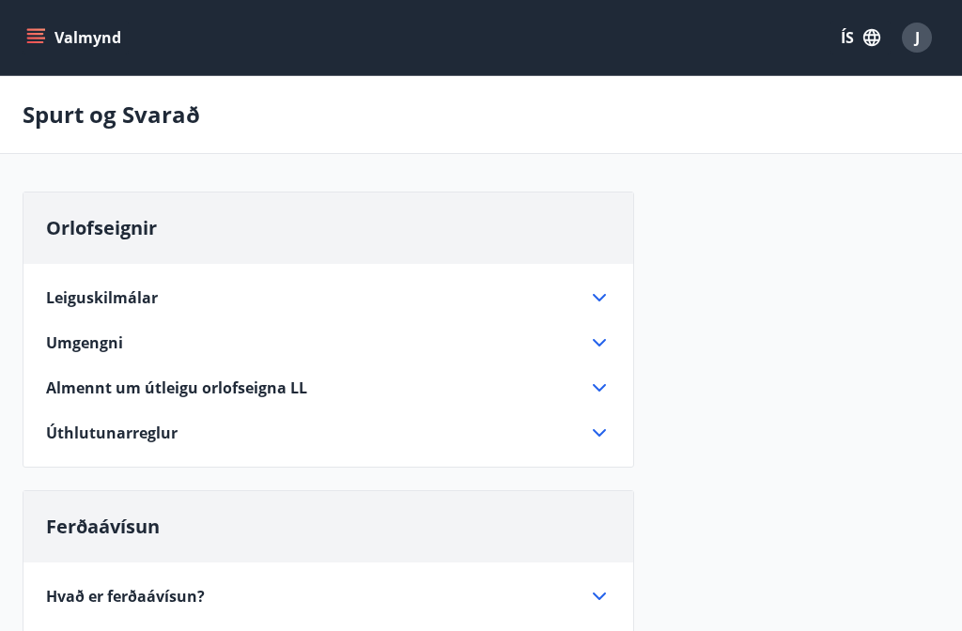
click at [31, 29] on icon "menu" at bounding box center [37, 30] width 21 height 2
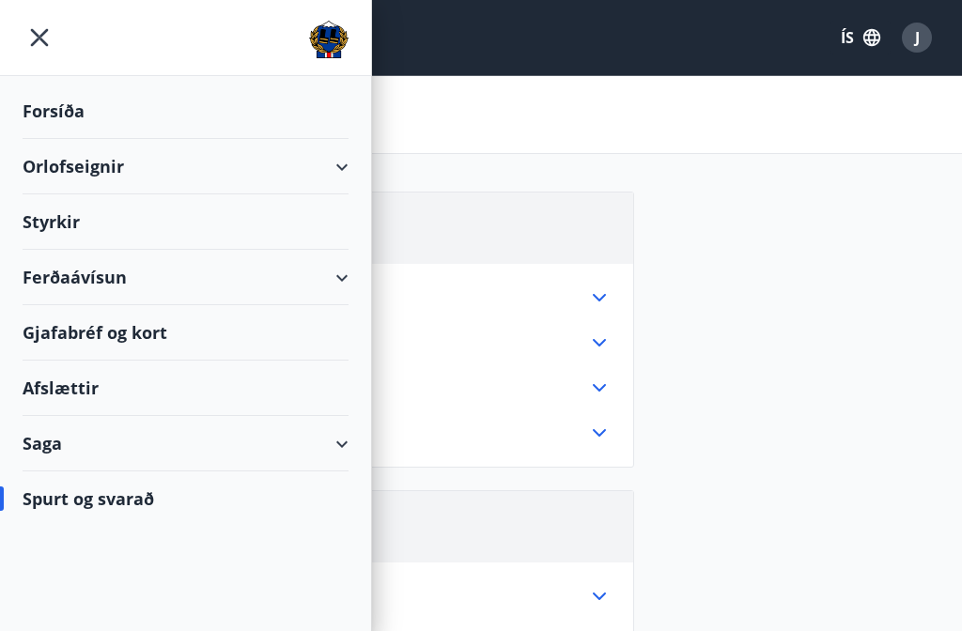
click at [339, 161] on div "Orlofseignir" at bounding box center [186, 166] width 326 height 55
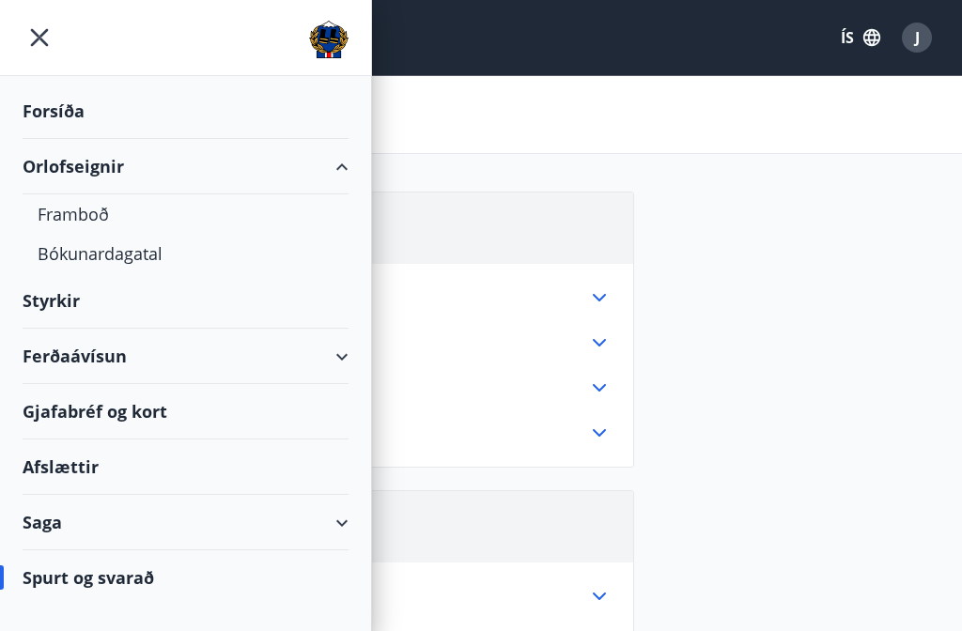
click at [142, 250] on div "Bókunardagatal" at bounding box center [186, 253] width 296 height 39
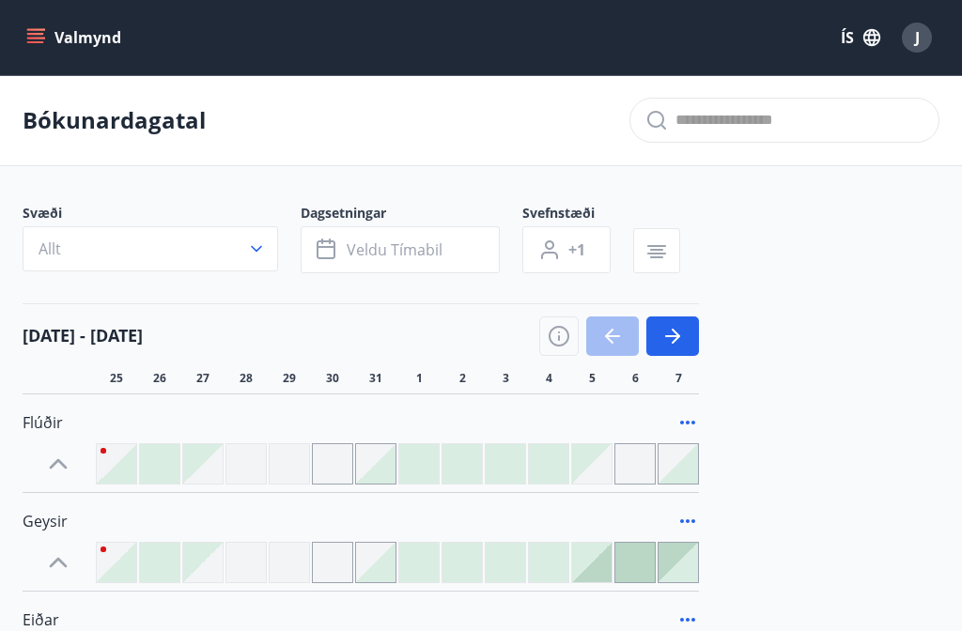
click at [424, 247] on span "Veldu tímabil" at bounding box center [395, 250] width 96 height 21
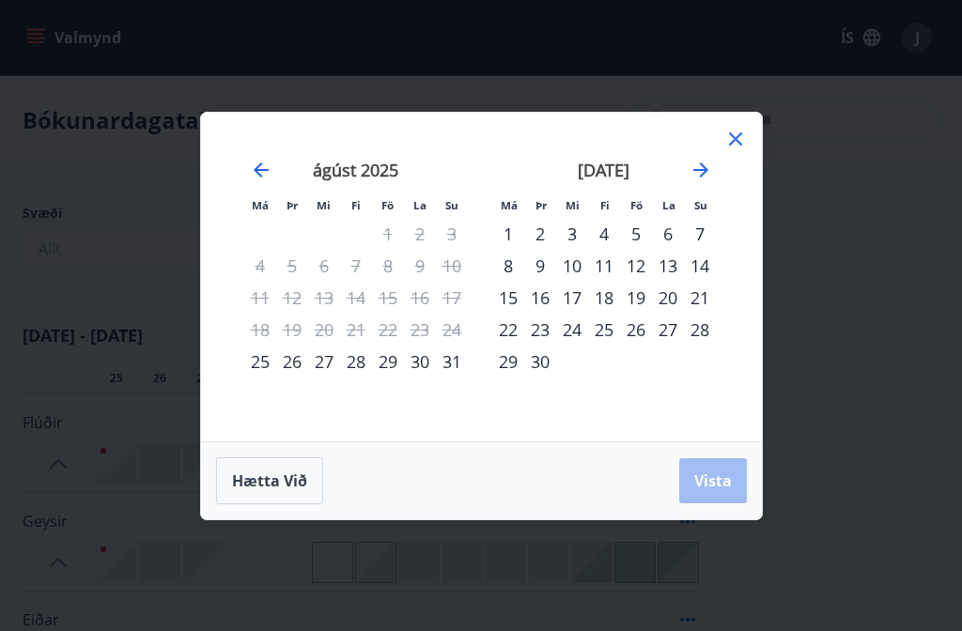
click at [731, 147] on icon at bounding box center [735, 139] width 23 height 23
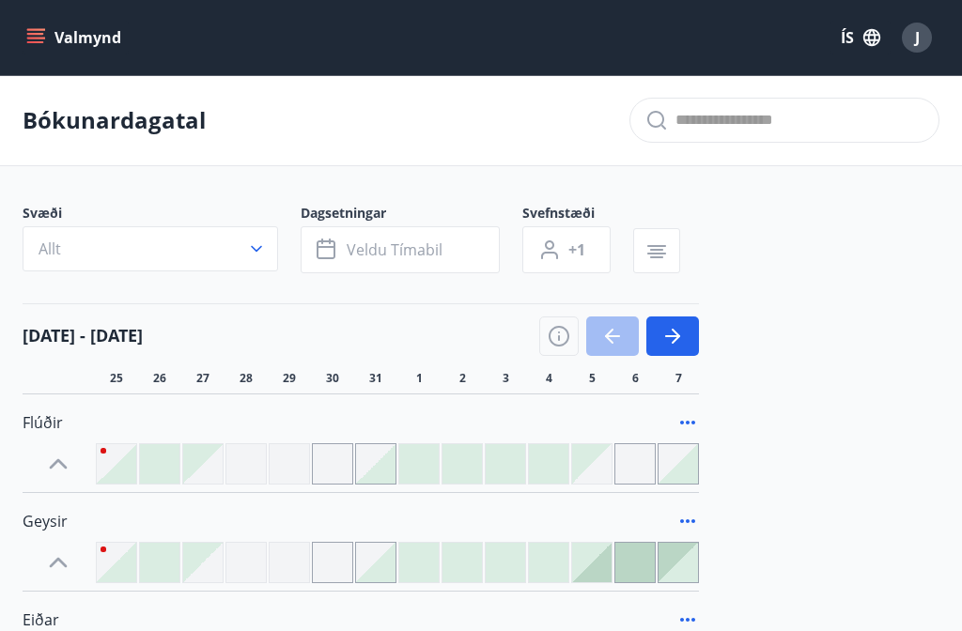
click at [728, 134] on input "text" at bounding box center [799, 120] width 248 height 30
